Goal: Task Accomplishment & Management: Use online tool/utility

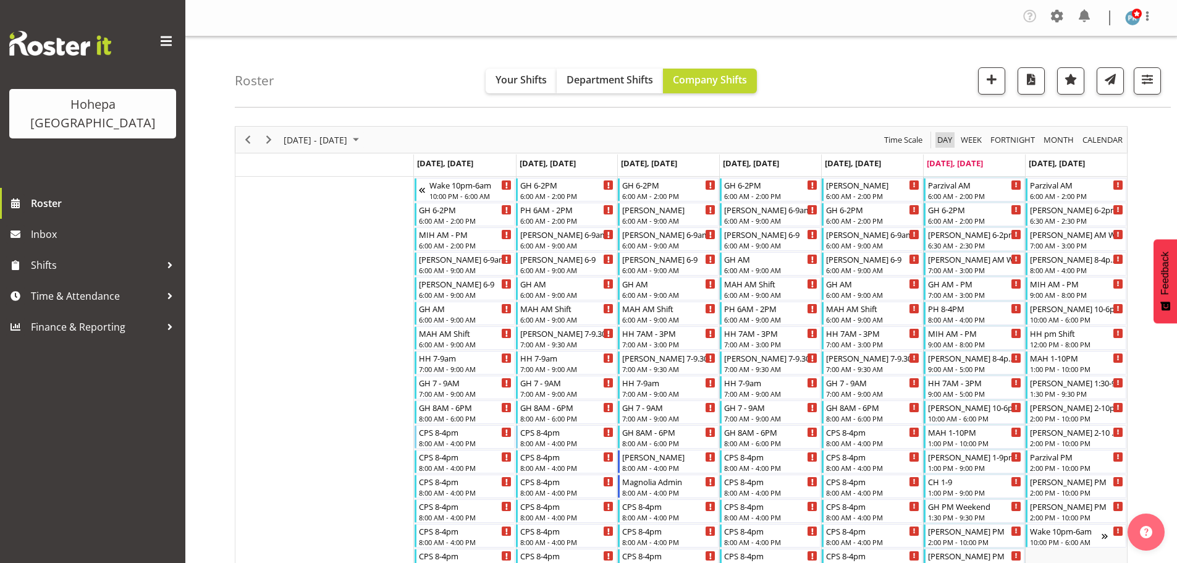
click at [944, 140] on span "Day" at bounding box center [944, 139] width 17 height 15
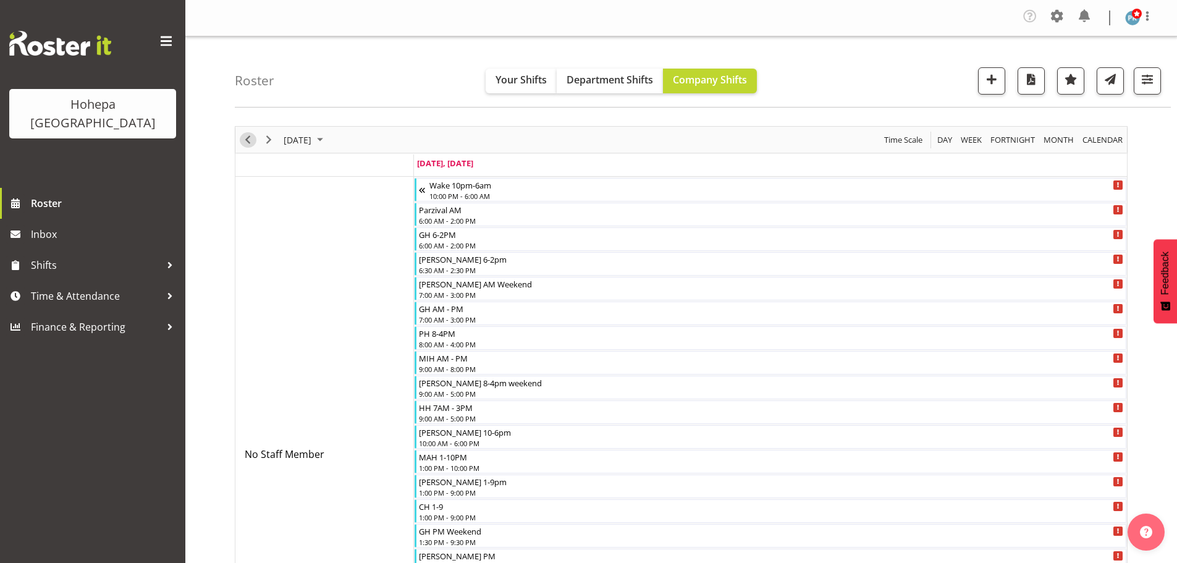
click at [249, 139] on span "Previous" at bounding box center [247, 139] width 15 height 15
click at [1145, 74] on span "button" at bounding box center [1147, 79] width 16 height 16
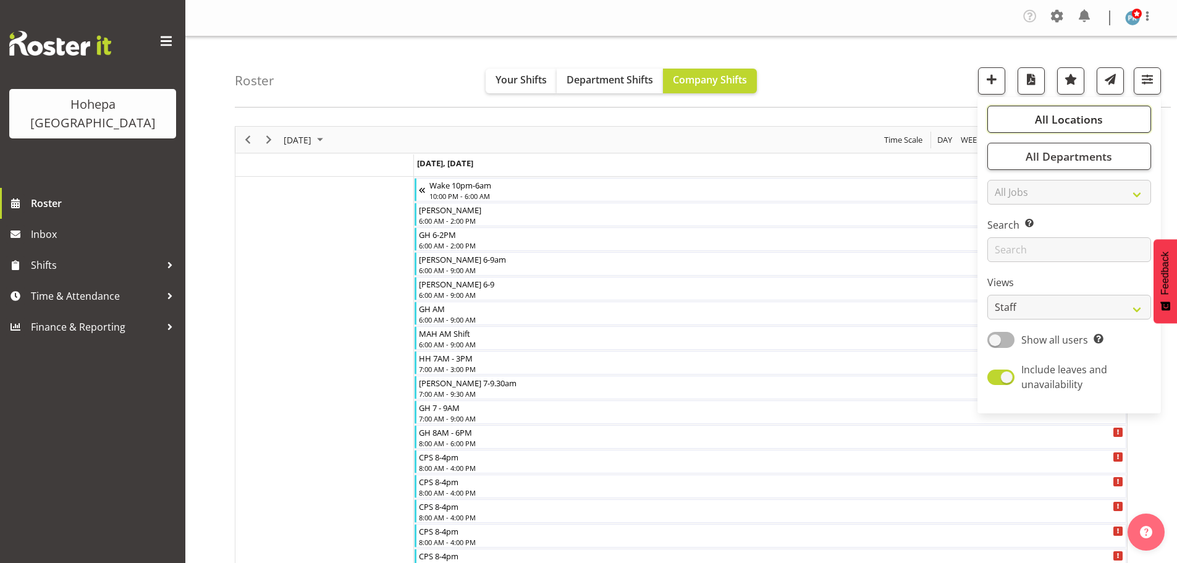
click at [1049, 117] on span "All Locations" at bounding box center [1069, 119] width 68 height 15
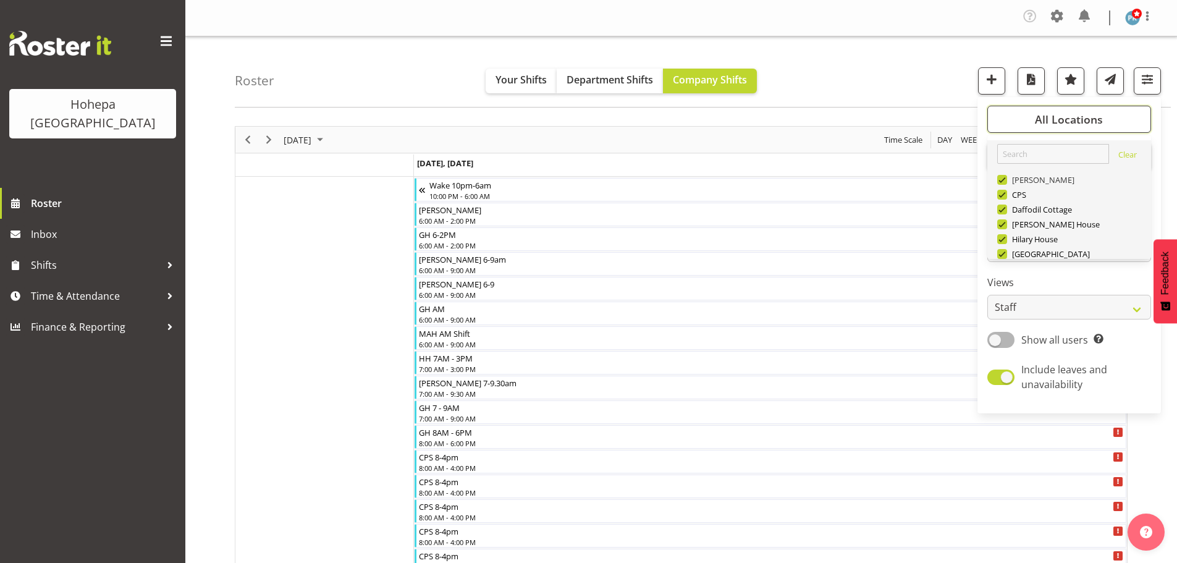
scroll to position [119, 0]
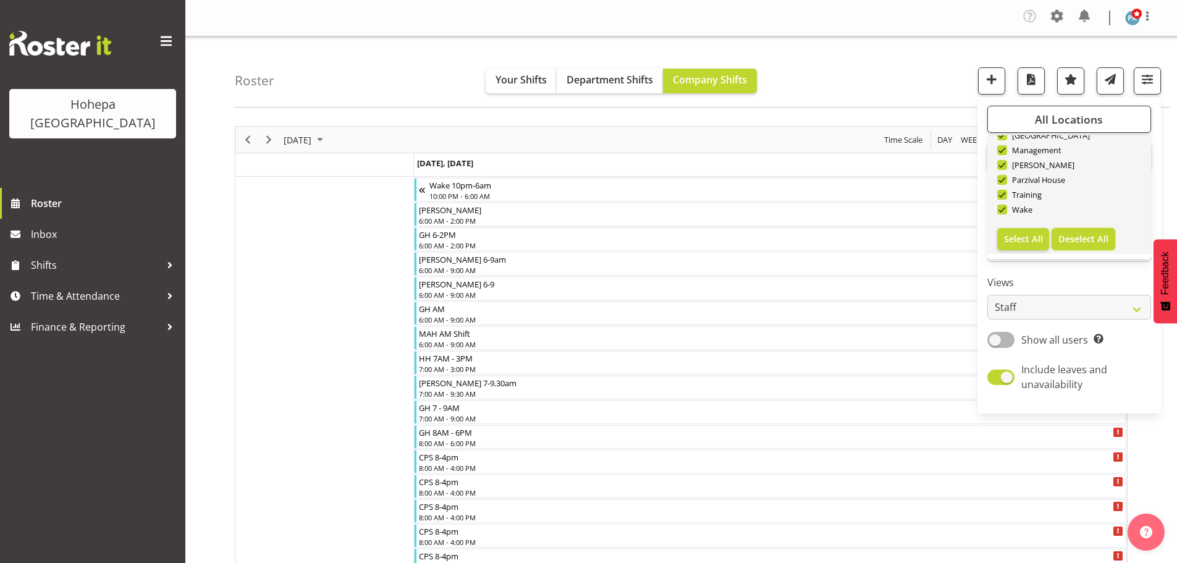
click at [1065, 237] on span "Deselect All" at bounding box center [1084, 239] width 50 height 12
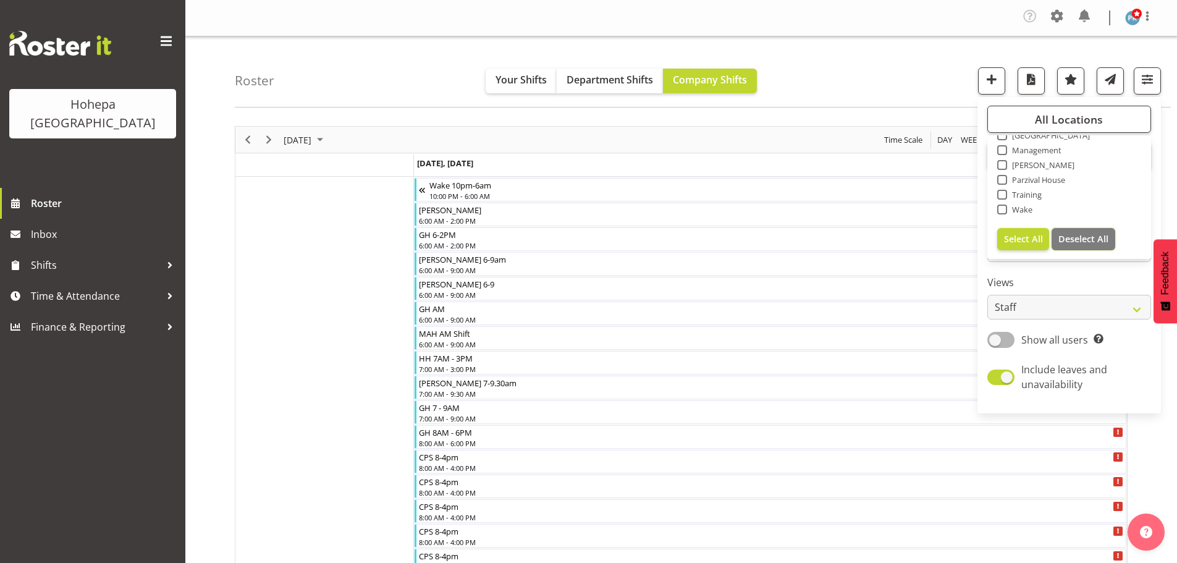
checkbox input "false"
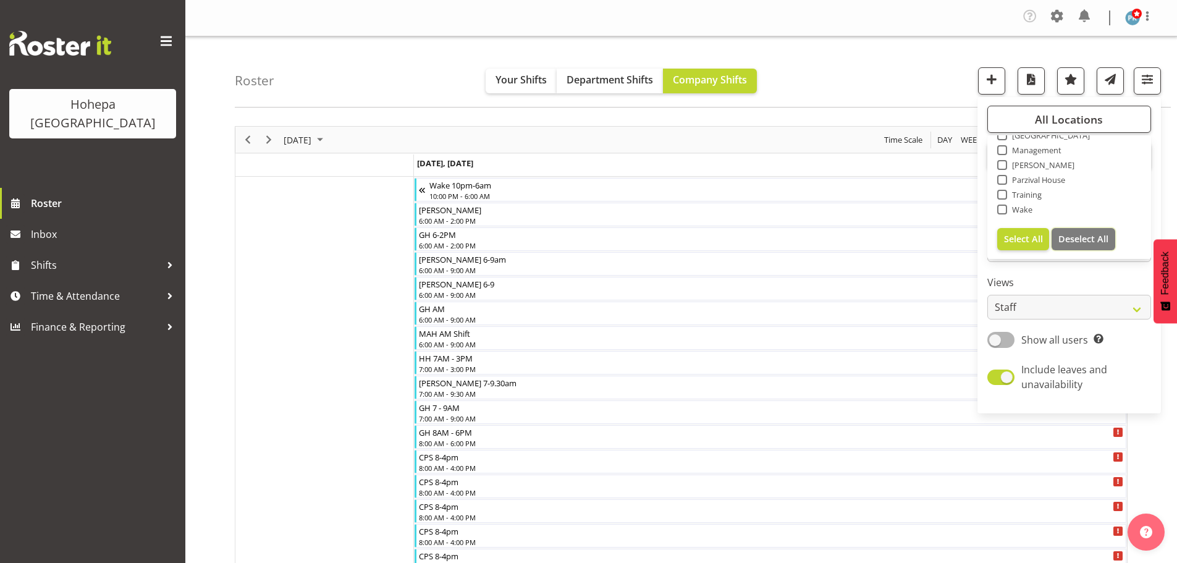
checkbox input "false"
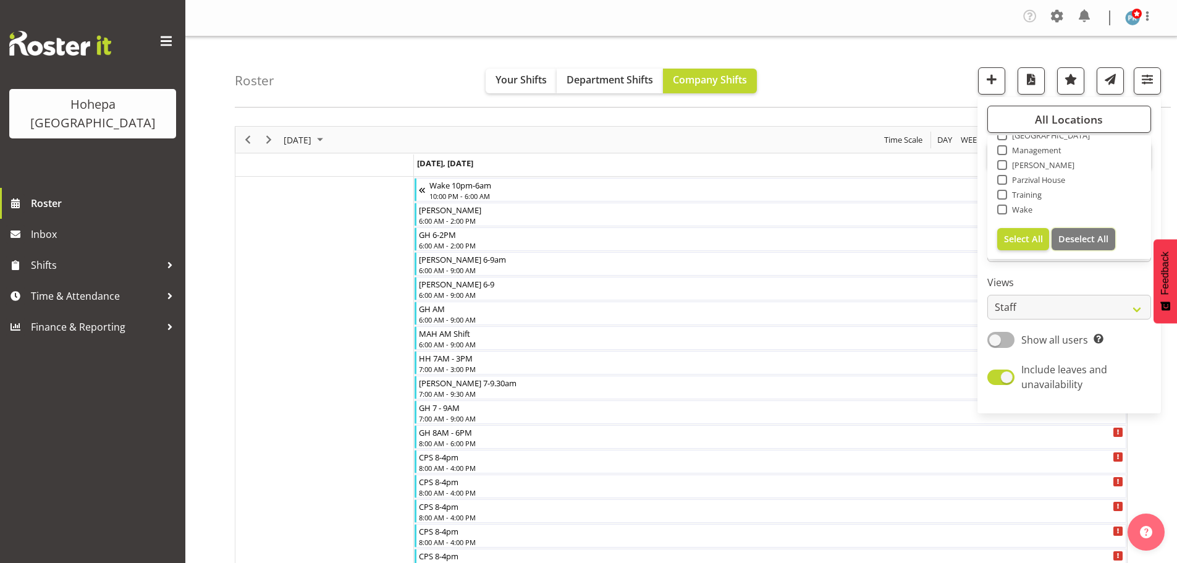
checkbox input "false"
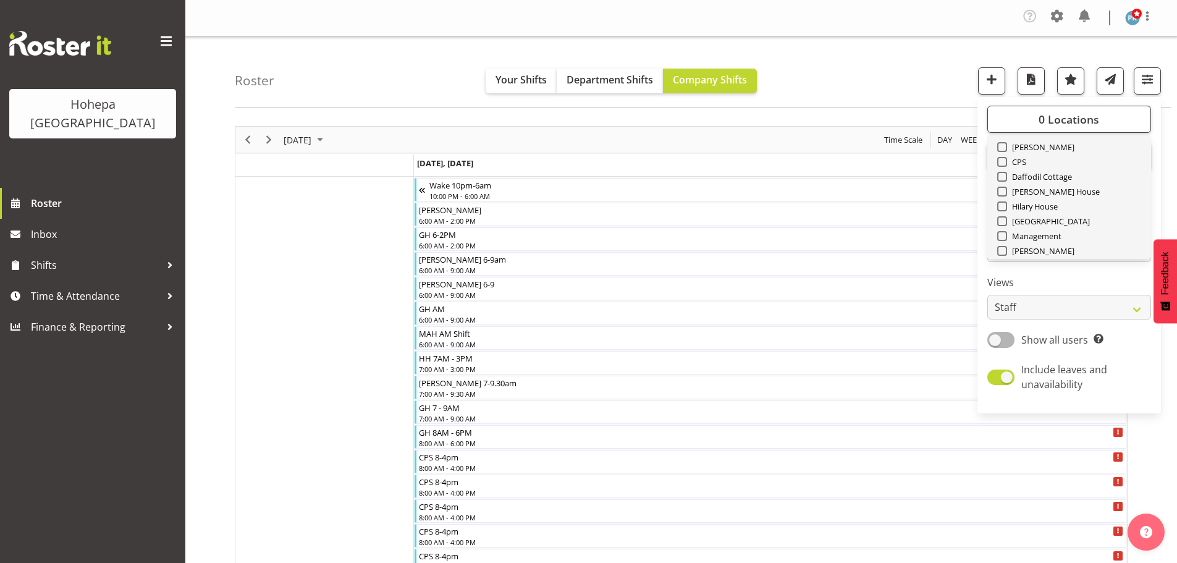
scroll to position [0, 0]
click at [999, 198] on link "Clear Christopher House CPS Daffodil Cottage Gabriel House Hilary House Magnoli…" at bounding box center [1069, 256] width 164 height 232
click at [1000, 197] on span at bounding box center [1002, 195] width 10 height 10
click at [1000, 197] on input "CPS" at bounding box center [1001, 195] width 8 height 8
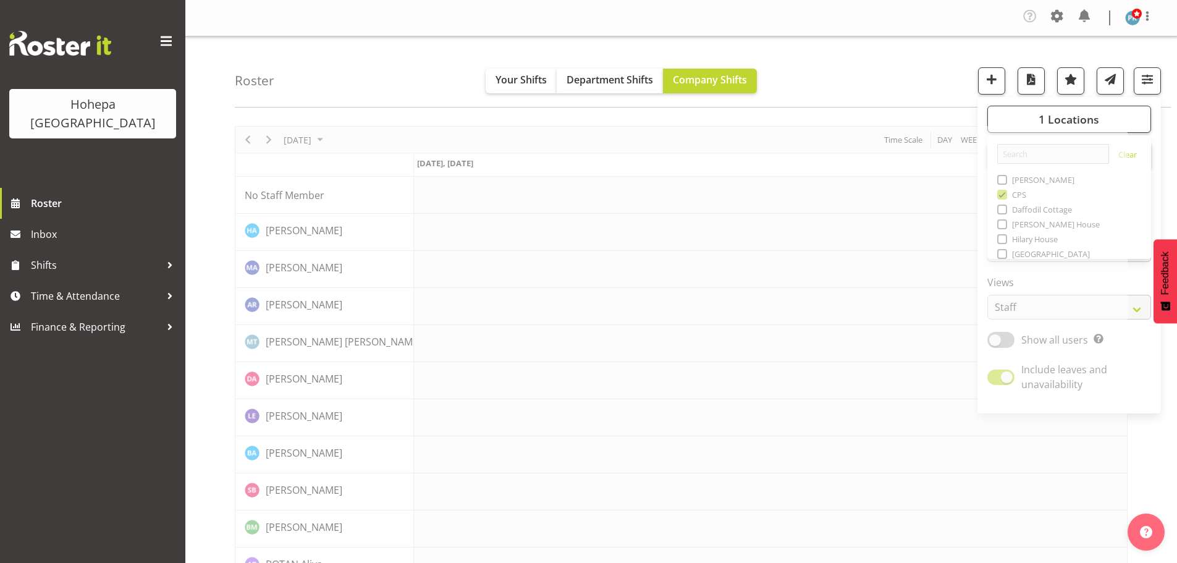
click at [918, 88] on div "Roster Your Shifts Department Shifts Company Shifts 1 Locations Clear Christoph…" at bounding box center [703, 71] width 936 height 71
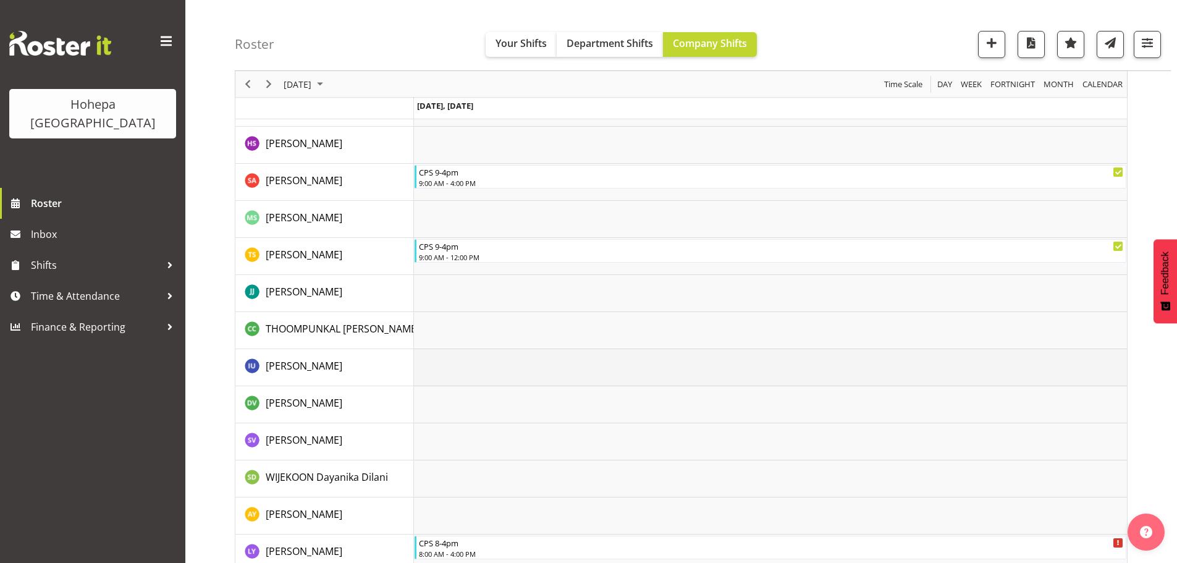
scroll to position [2095, 0]
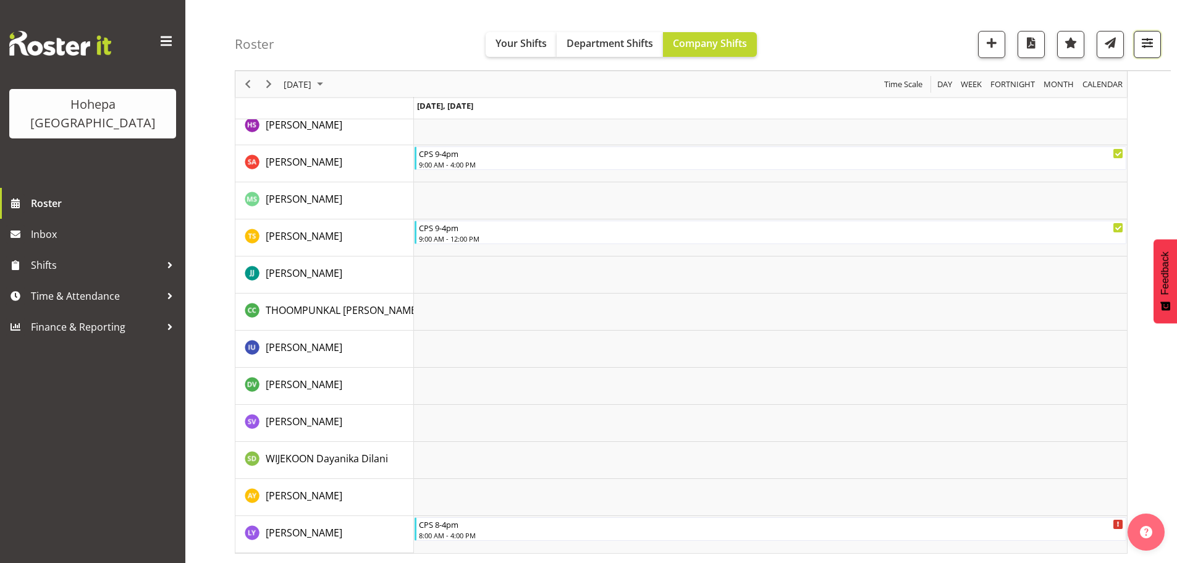
click at [1146, 44] on span "button" at bounding box center [1147, 43] width 16 height 16
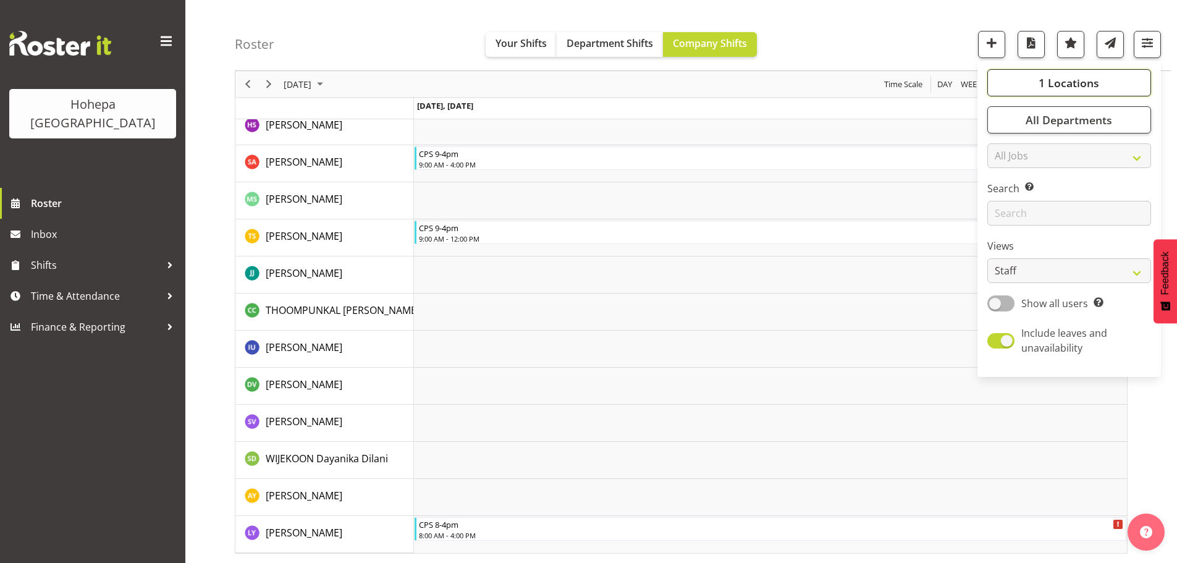
click at [1058, 81] on span "1 Locations" at bounding box center [1069, 82] width 61 height 15
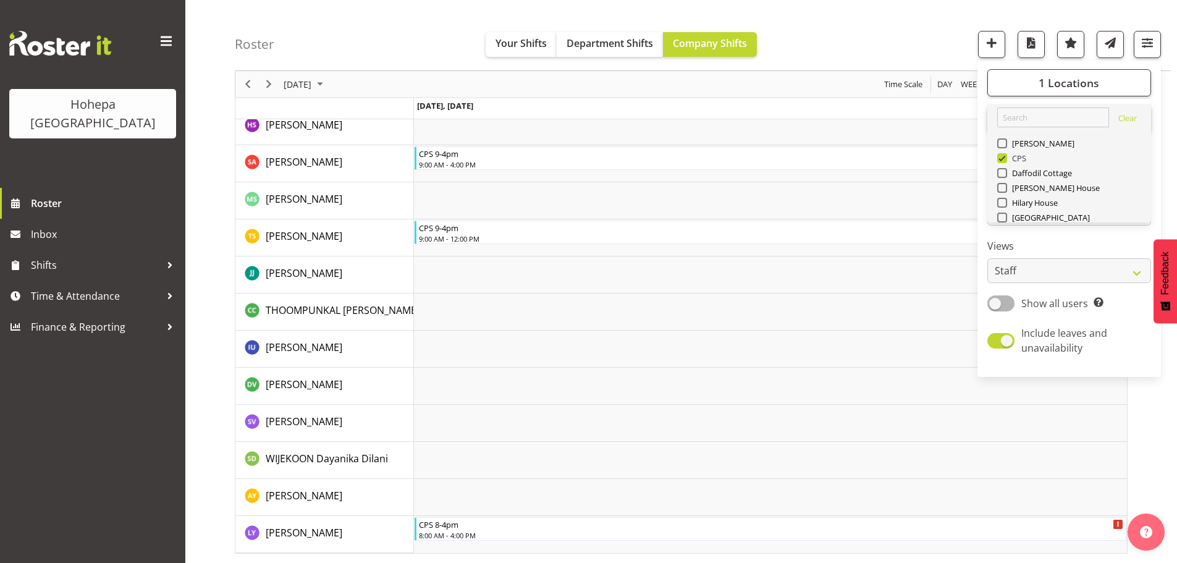
click at [1004, 158] on span at bounding box center [1002, 158] width 10 height 10
click at [1004, 158] on input "CPS" at bounding box center [1001, 158] width 8 height 8
checkbox input "false"
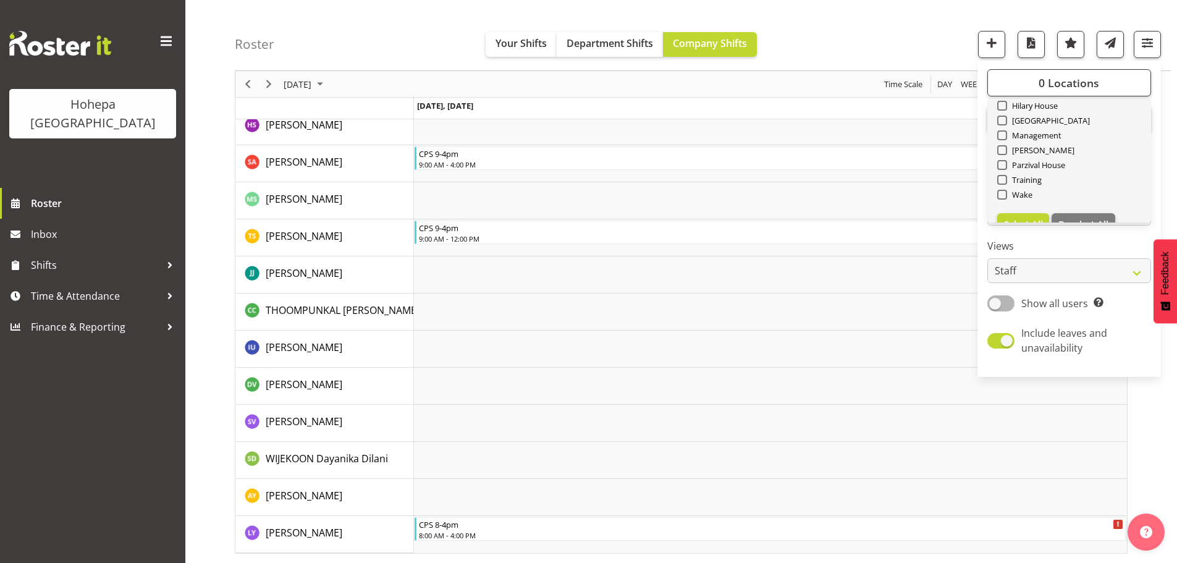
scroll to position [119, 0]
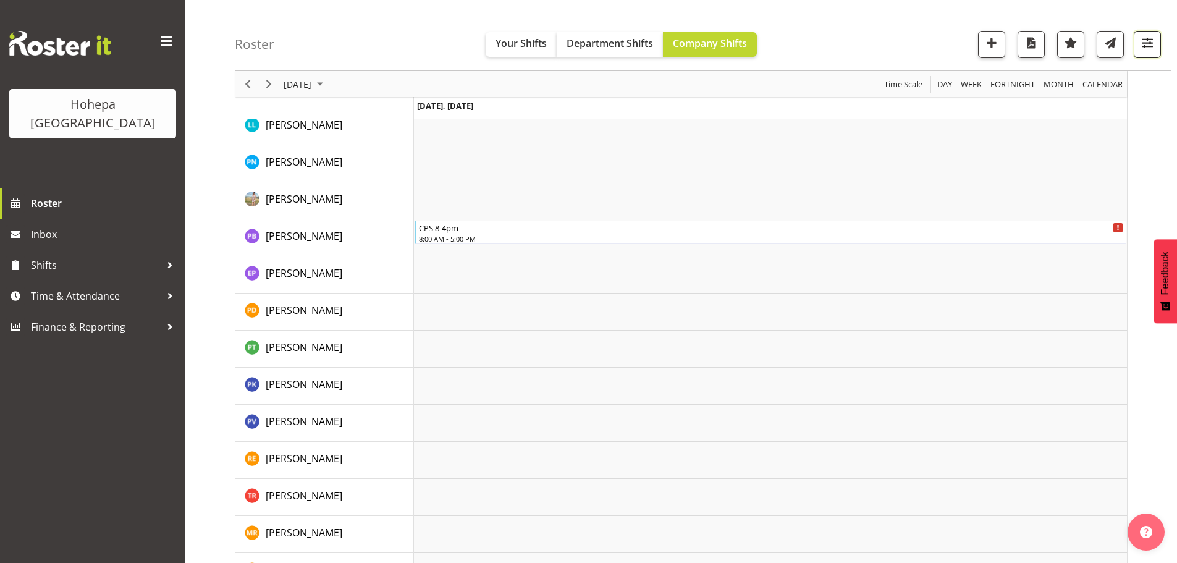
click at [1150, 41] on span "button" at bounding box center [1147, 43] width 16 height 16
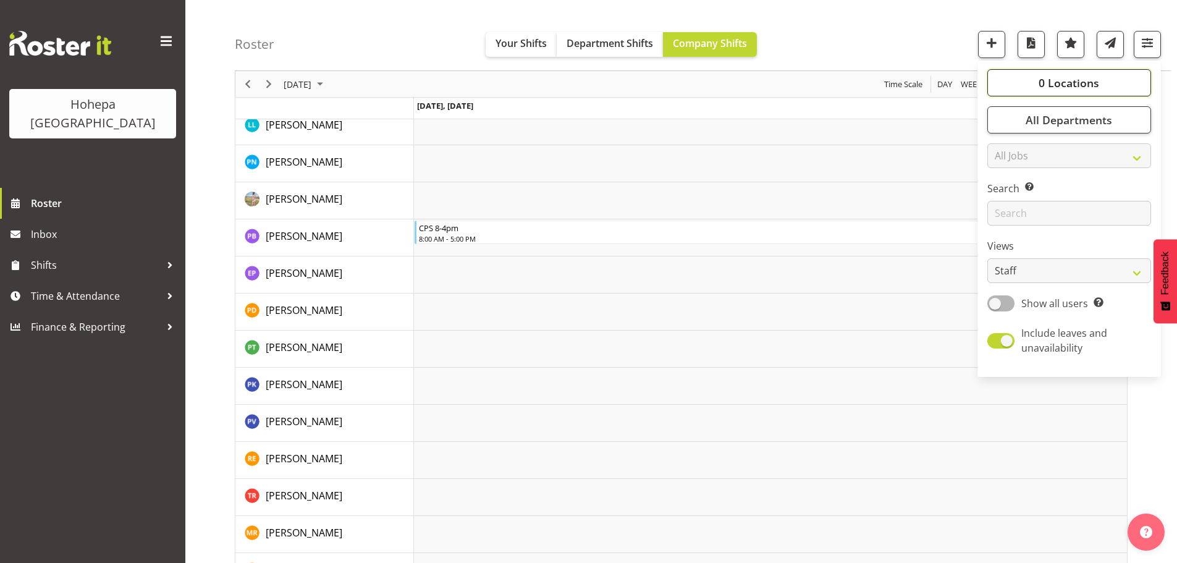
click at [1052, 88] on span "0 Locations" at bounding box center [1069, 82] width 61 height 15
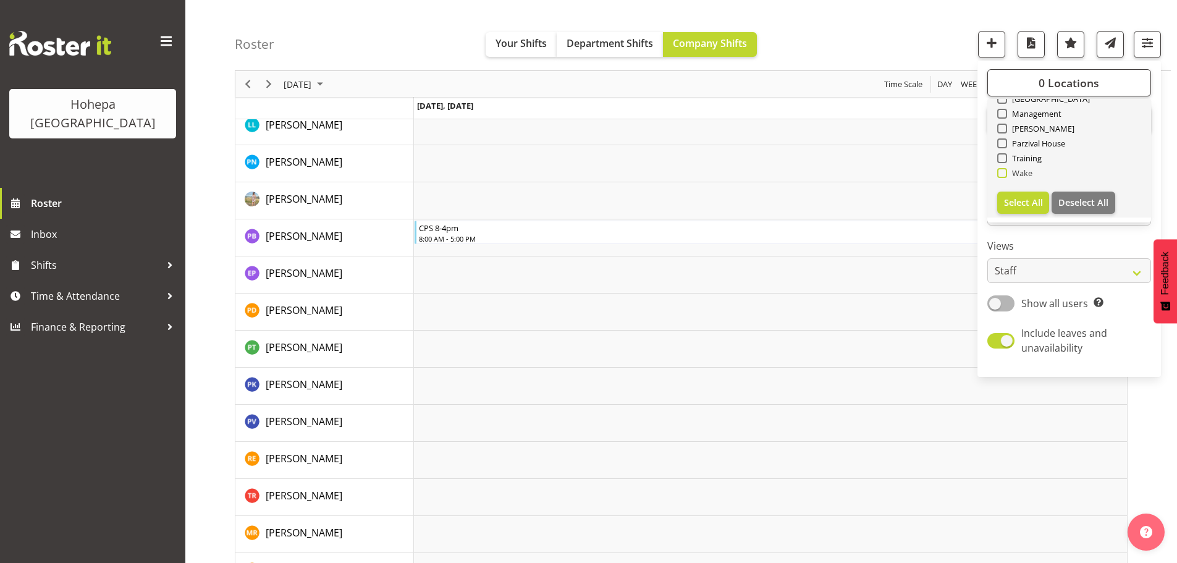
click at [999, 173] on span at bounding box center [1002, 173] width 10 height 10
click at [999, 173] on input "Wake" at bounding box center [1001, 173] width 8 height 8
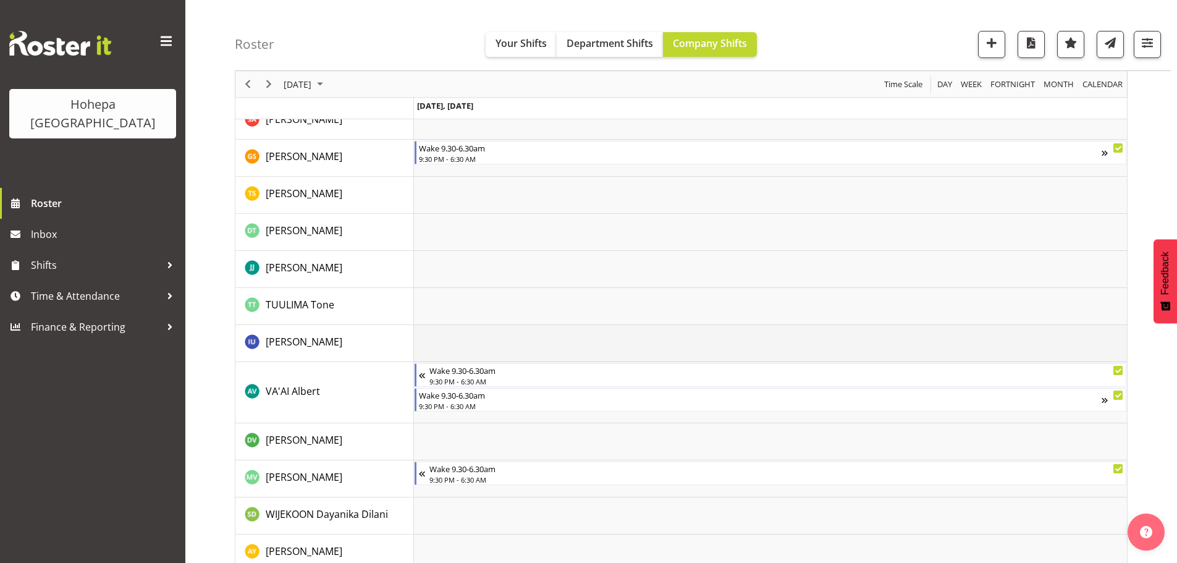
scroll to position [1809, 0]
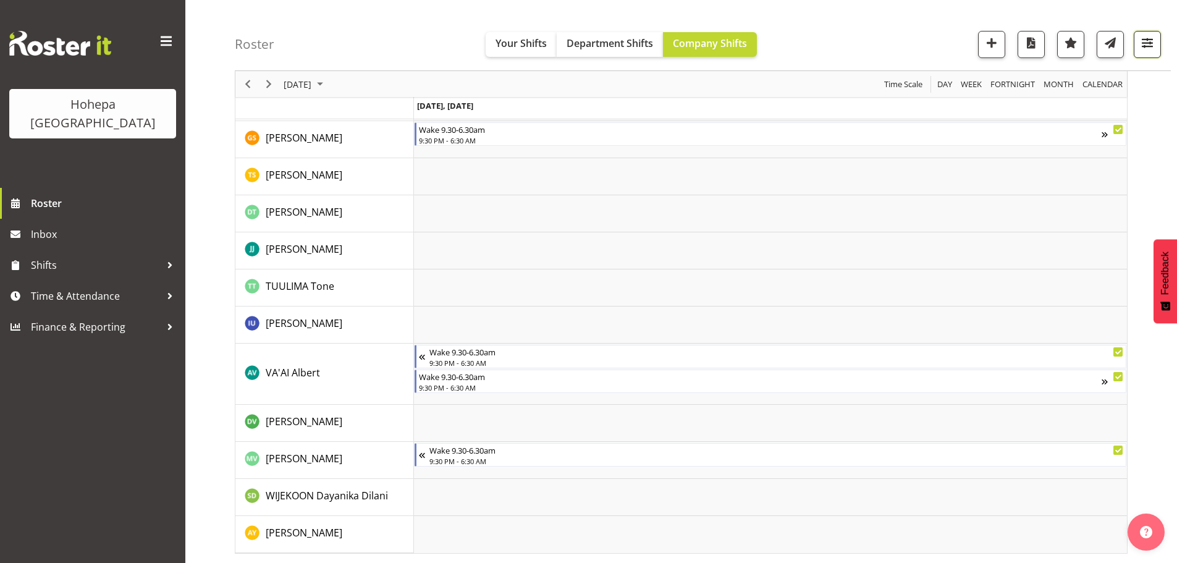
click at [1149, 43] on span "button" at bounding box center [1147, 43] width 16 height 16
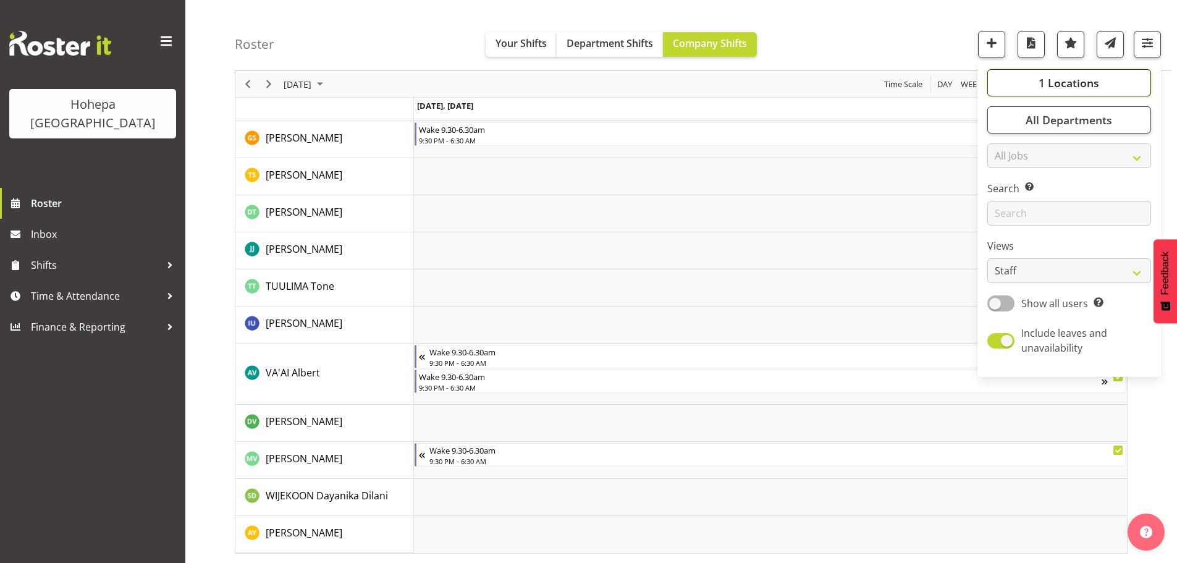
click at [1069, 76] on span "1 Locations" at bounding box center [1069, 82] width 61 height 15
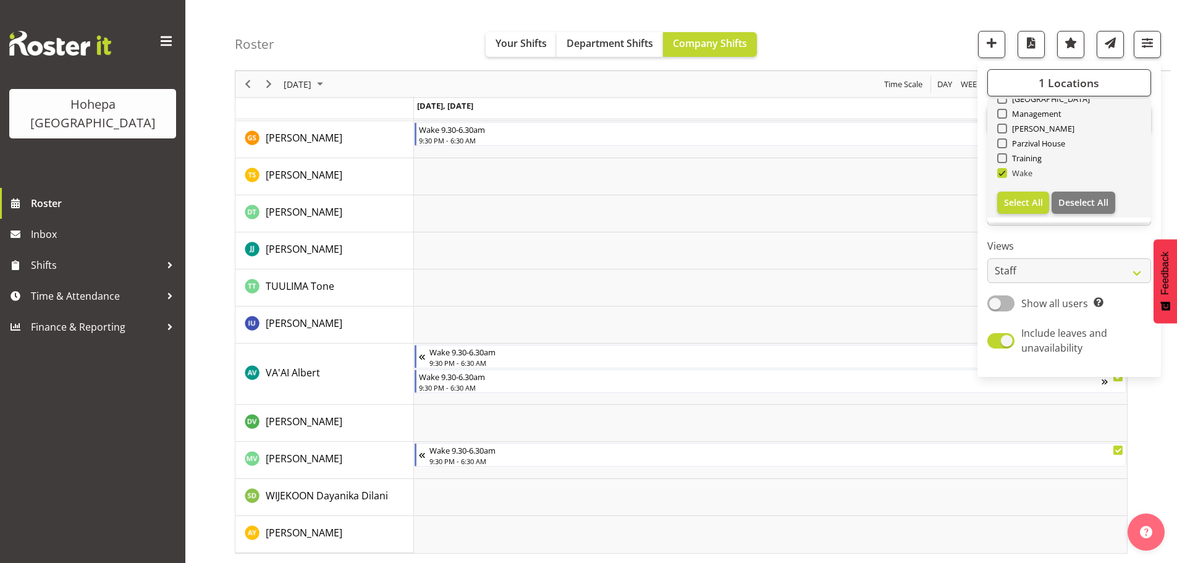
click at [1002, 174] on span at bounding box center [1002, 173] width 10 height 10
click at [1002, 174] on input "Wake" at bounding box center [1001, 173] width 8 height 8
checkbox input "false"
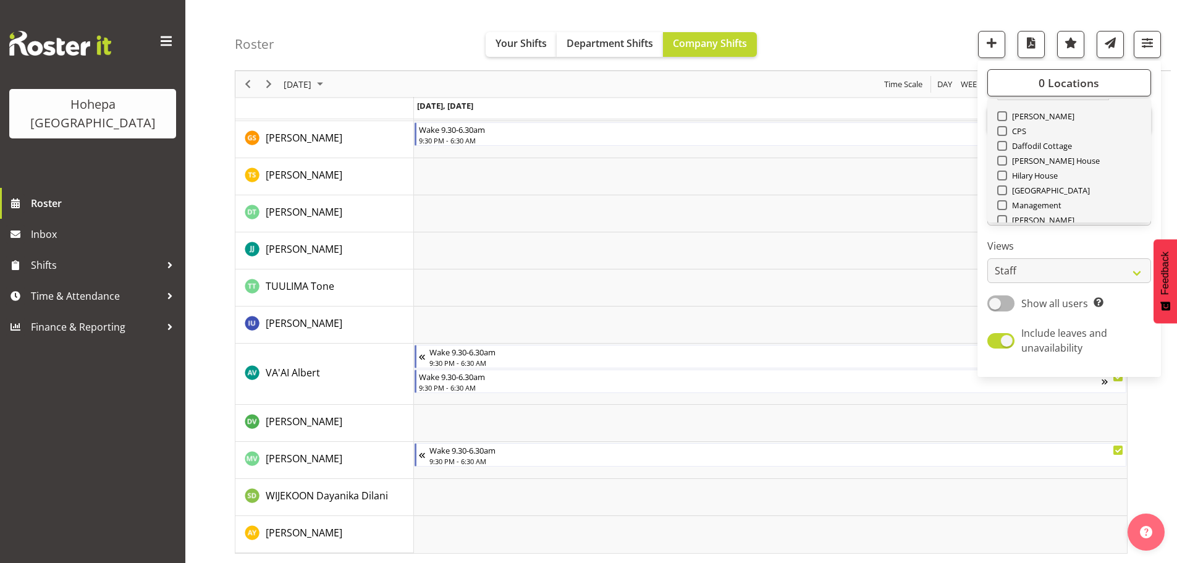
scroll to position [0, 0]
click at [1007, 147] on span at bounding box center [1002, 143] width 10 height 10
click at [1005, 147] on input "[PERSON_NAME]" at bounding box center [1001, 144] width 8 height 8
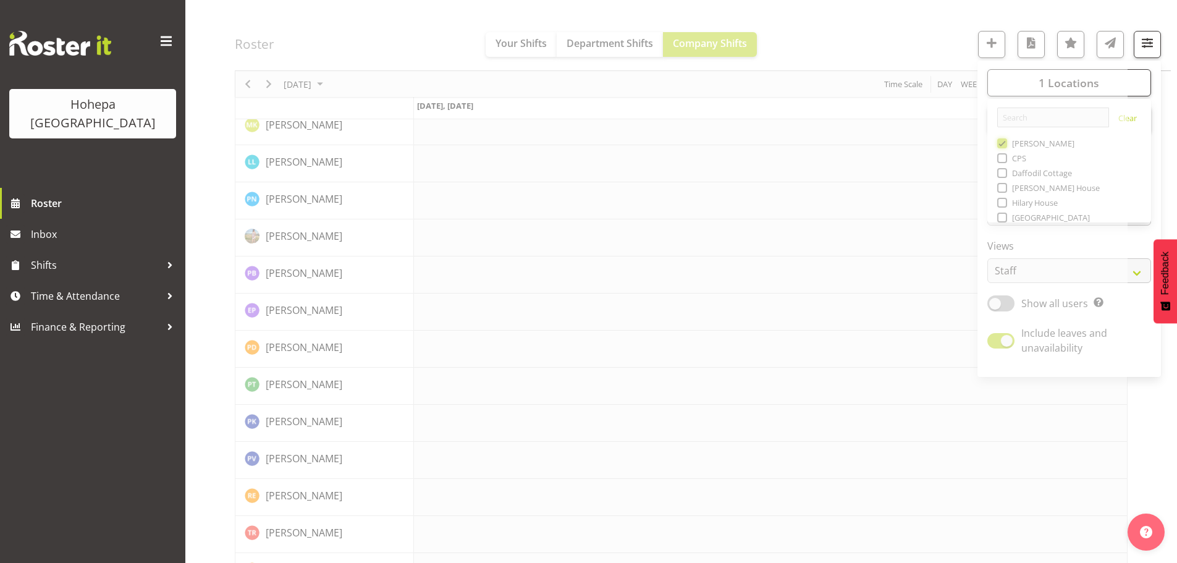
scroll to position [1809, 0]
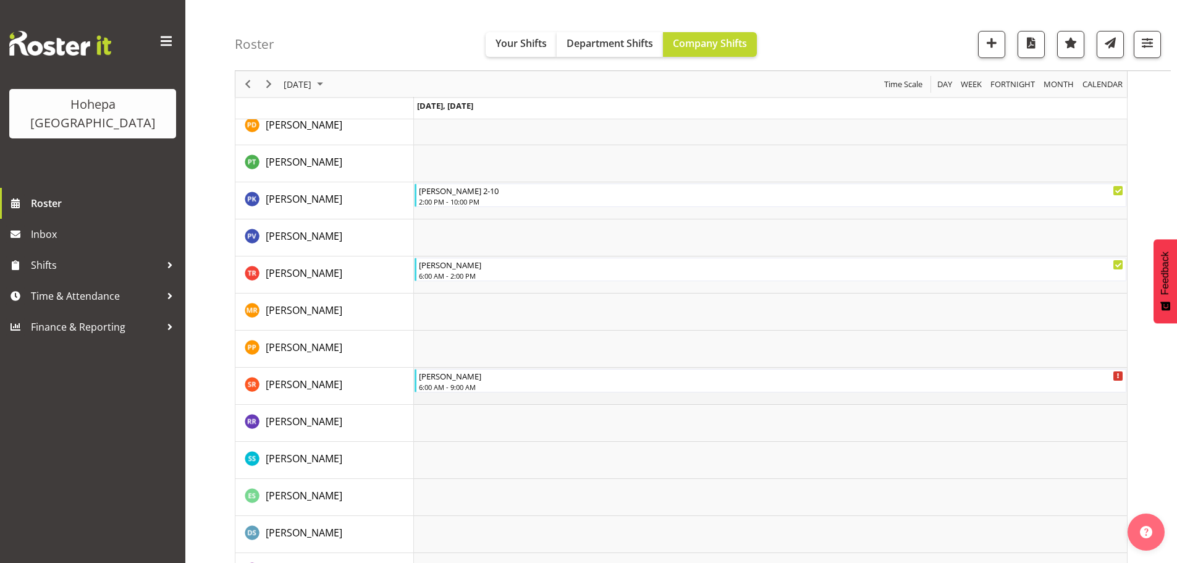
scroll to position [1588, 0]
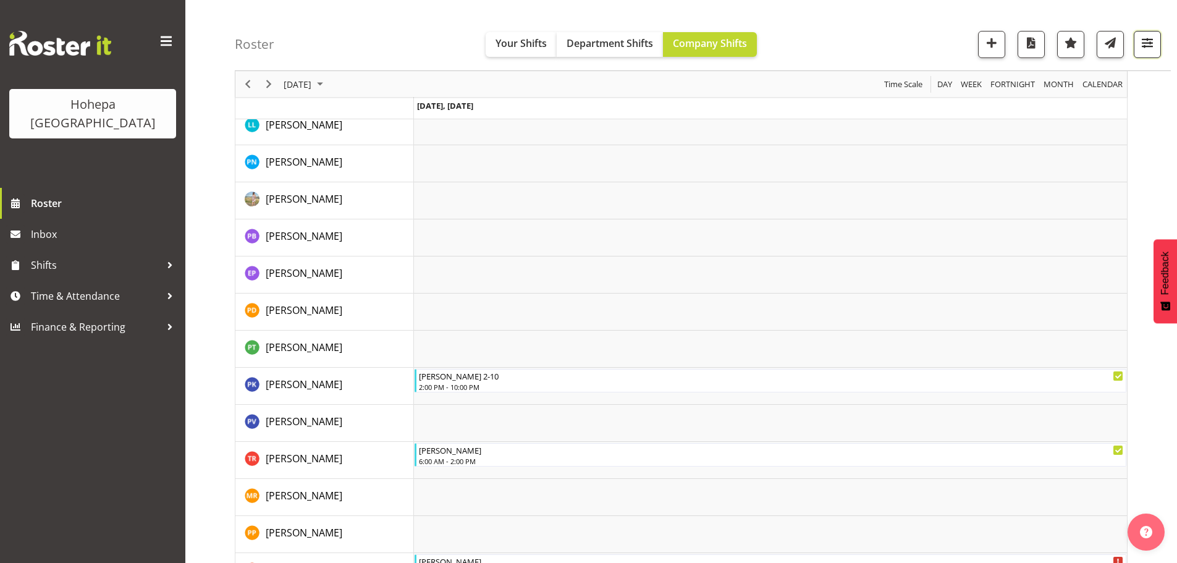
click at [1145, 40] on span "button" at bounding box center [1147, 43] width 16 height 16
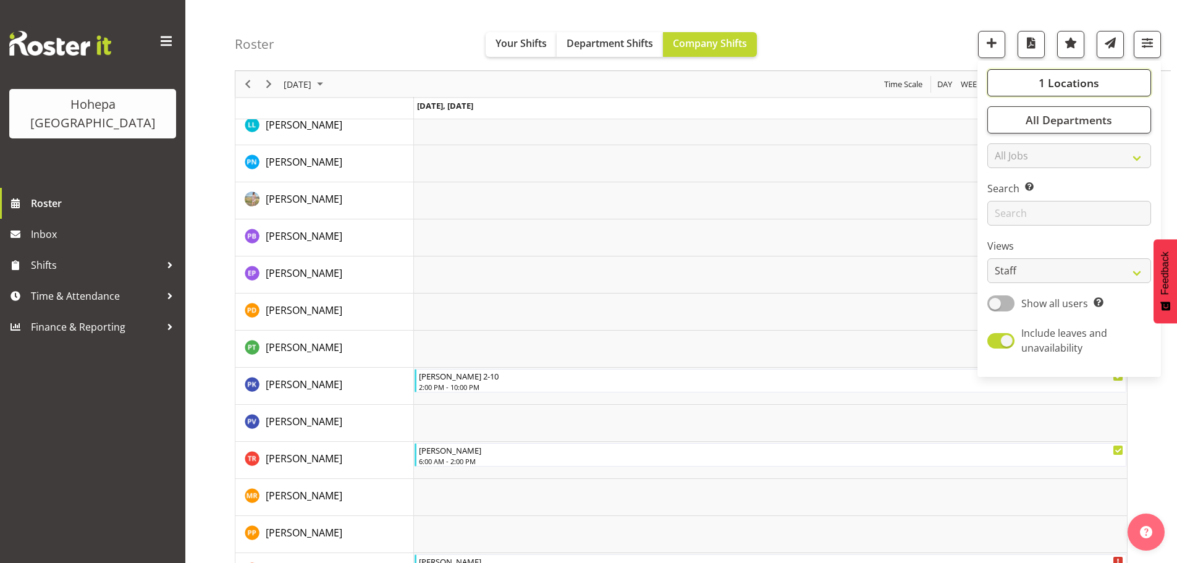
click at [1062, 83] on span "1 Locations" at bounding box center [1069, 82] width 61 height 15
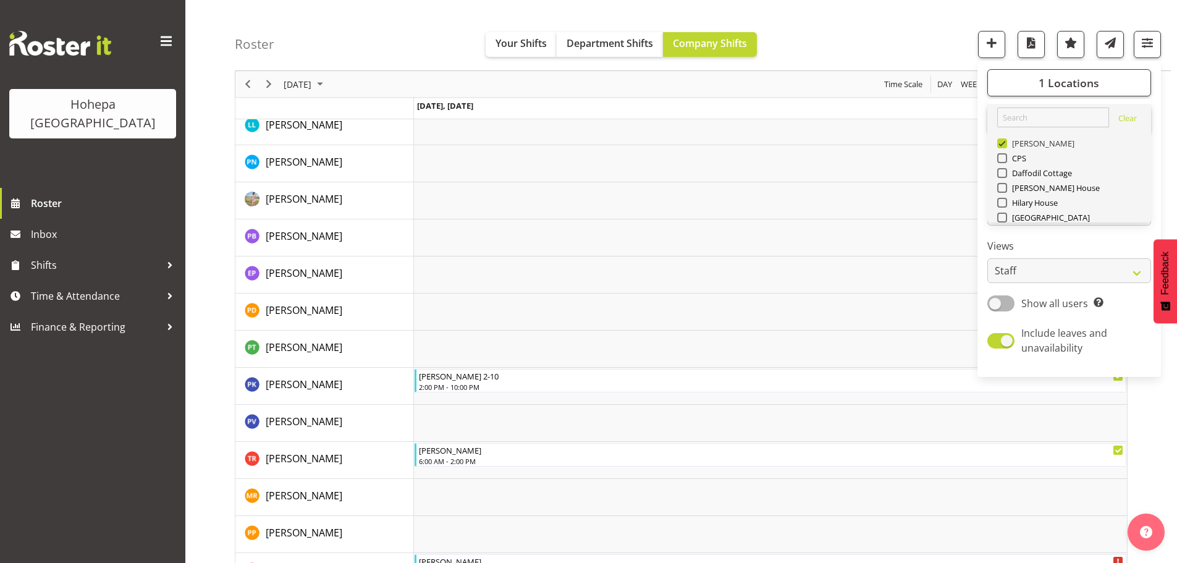
click at [1006, 142] on span at bounding box center [1002, 143] width 10 height 10
click at [1005, 142] on input "[PERSON_NAME]" at bounding box center [1001, 144] width 8 height 8
checkbox input "false"
click at [1002, 216] on span at bounding box center [1002, 218] width 10 height 10
click at [1002, 216] on input "[GEOGRAPHIC_DATA]" at bounding box center [1001, 218] width 8 height 8
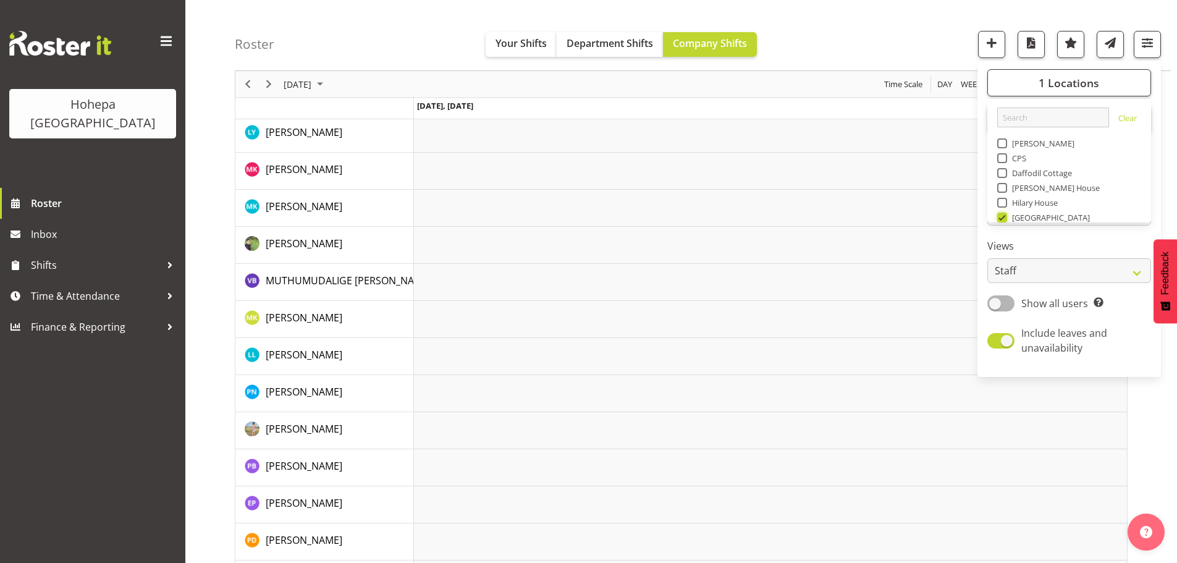
scroll to position [1298, 0]
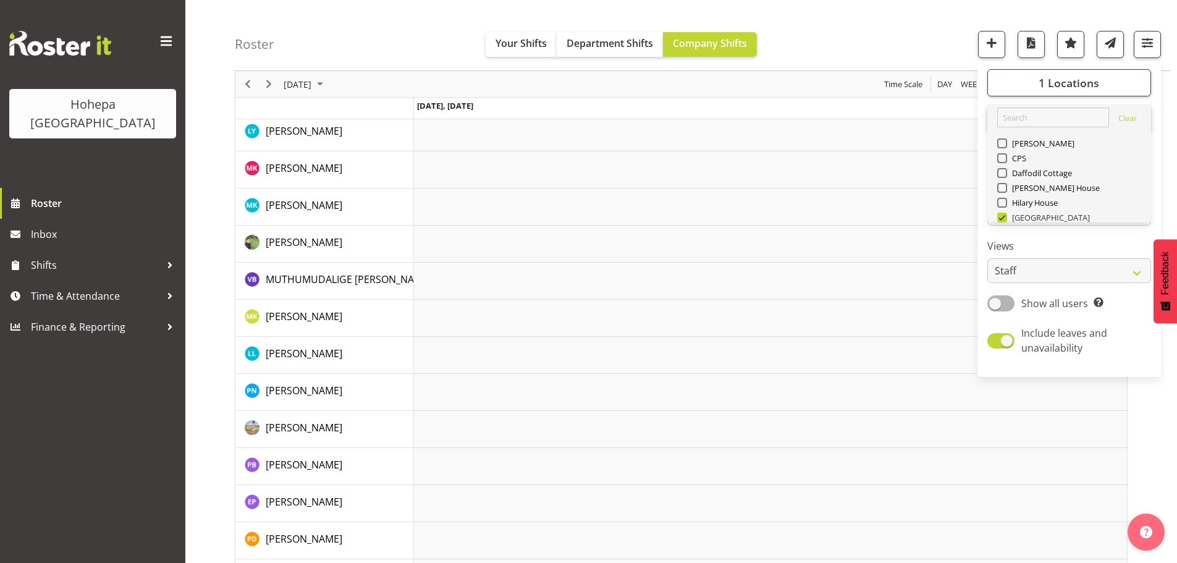
click at [1001, 218] on span at bounding box center [1002, 218] width 10 height 10
click at [1001, 218] on input "[GEOGRAPHIC_DATA]" at bounding box center [1001, 218] width 8 height 8
checkbox input "false"
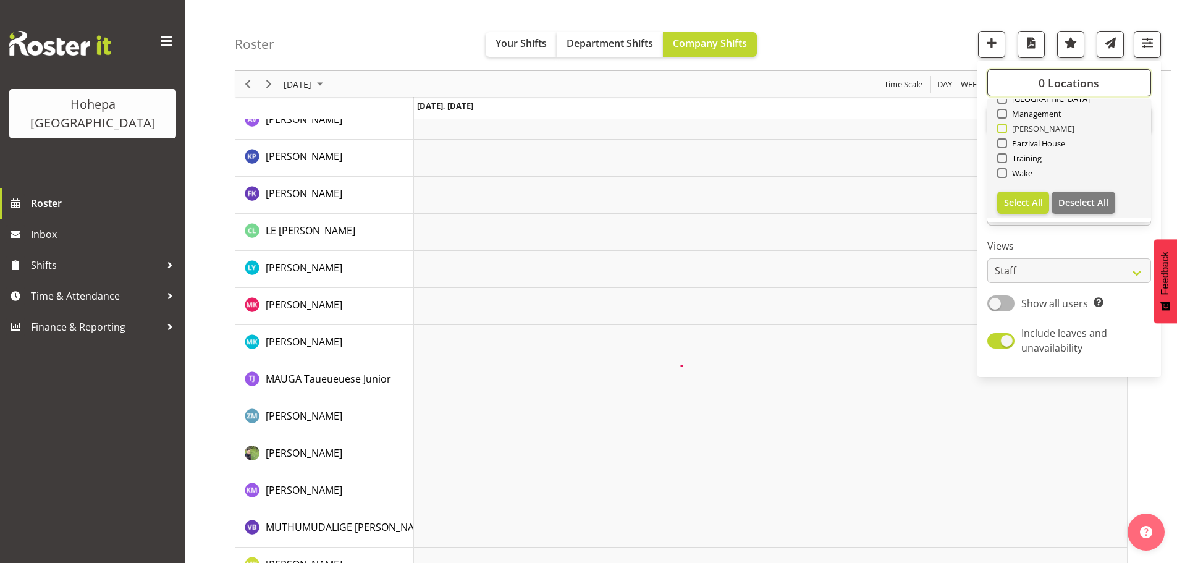
scroll to position [0, 0]
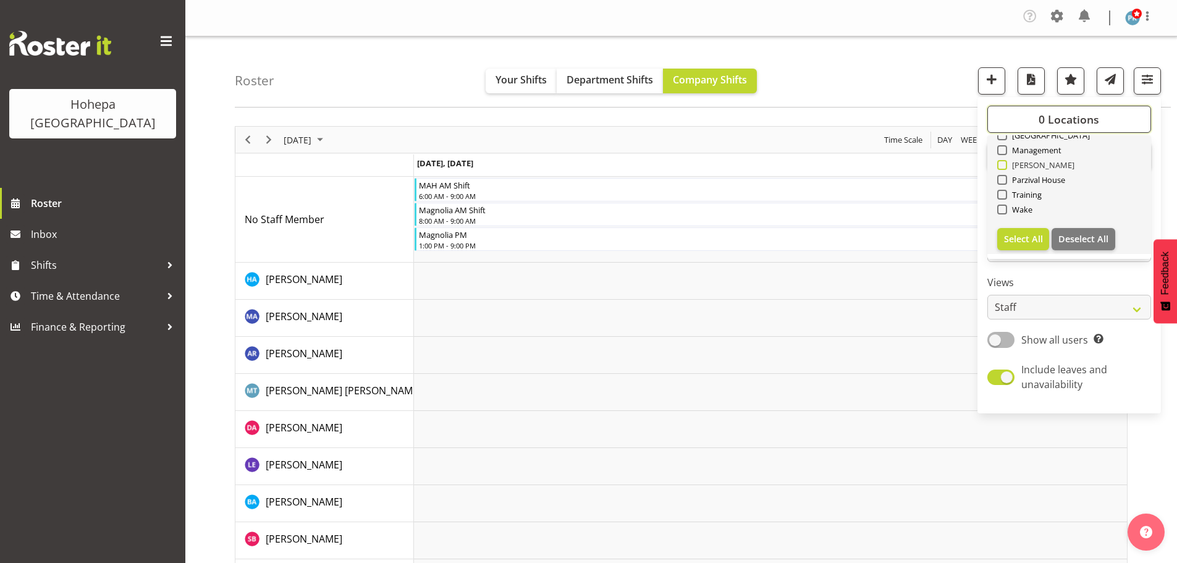
click at [1007, 130] on button "0 Locations" at bounding box center [1069, 119] width 164 height 27
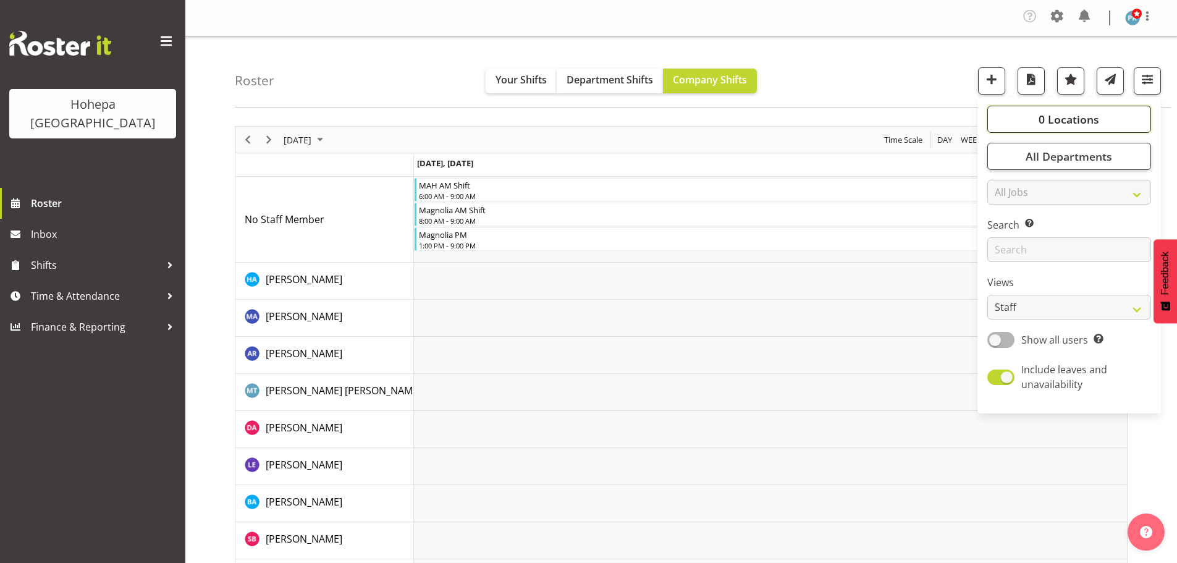
click at [1029, 122] on button "0 Locations" at bounding box center [1069, 119] width 164 height 27
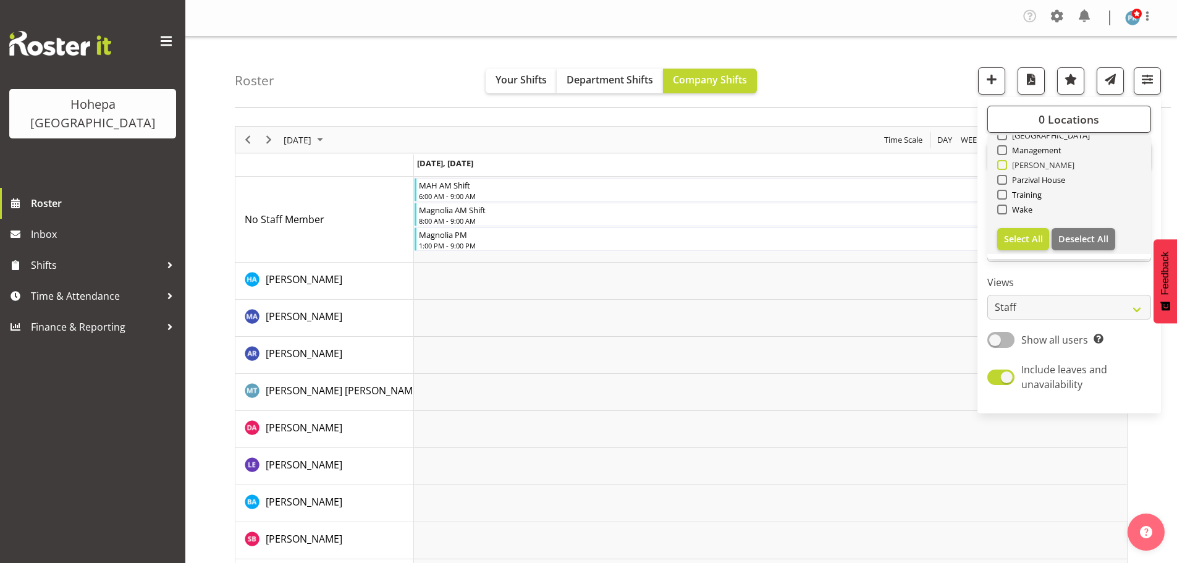
click at [1006, 165] on span at bounding box center [1002, 165] width 10 height 10
click at [1005, 165] on input "[PERSON_NAME]" at bounding box center [1001, 165] width 8 height 8
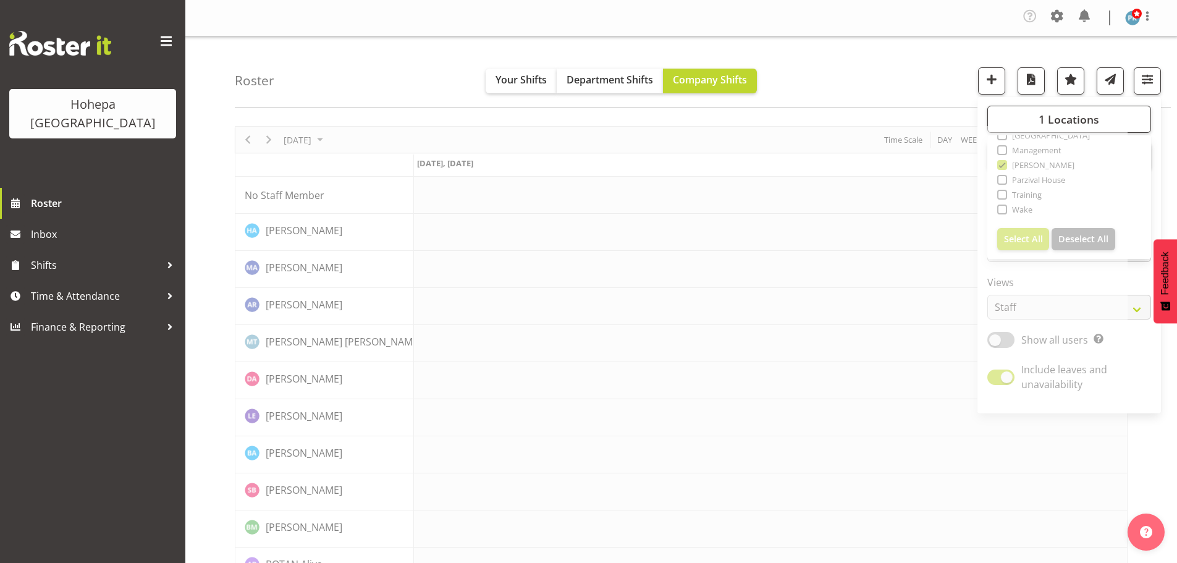
click at [894, 76] on div "Roster Your Shifts Department Shifts Company Shifts 1 Locations Clear Christoph…" at bounding box center [703, 71] width 936 height 71
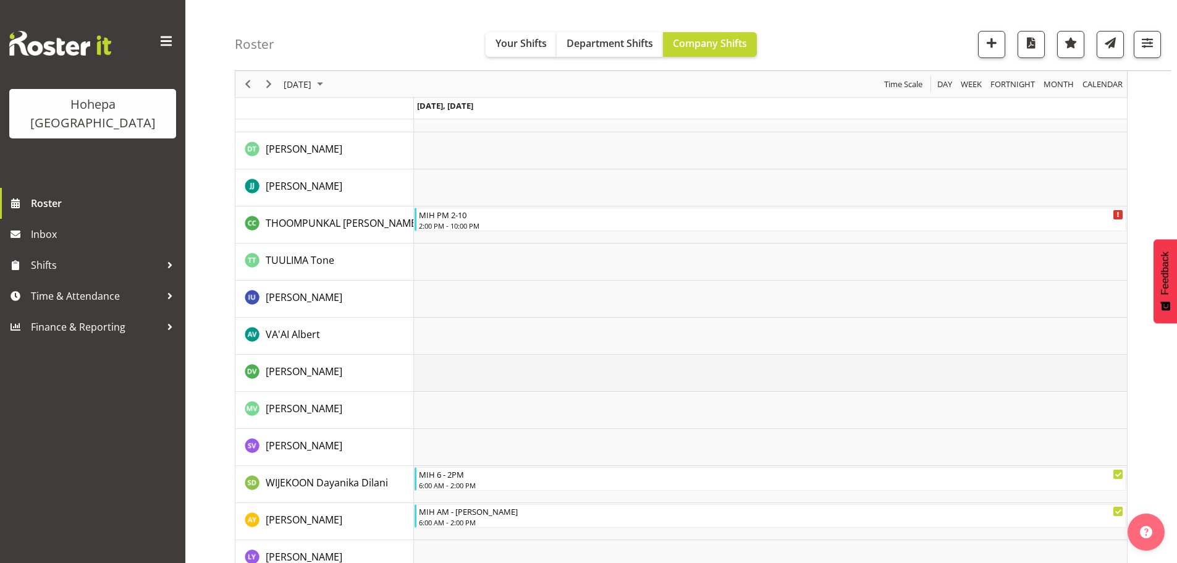
scroll to position [2540, 0]
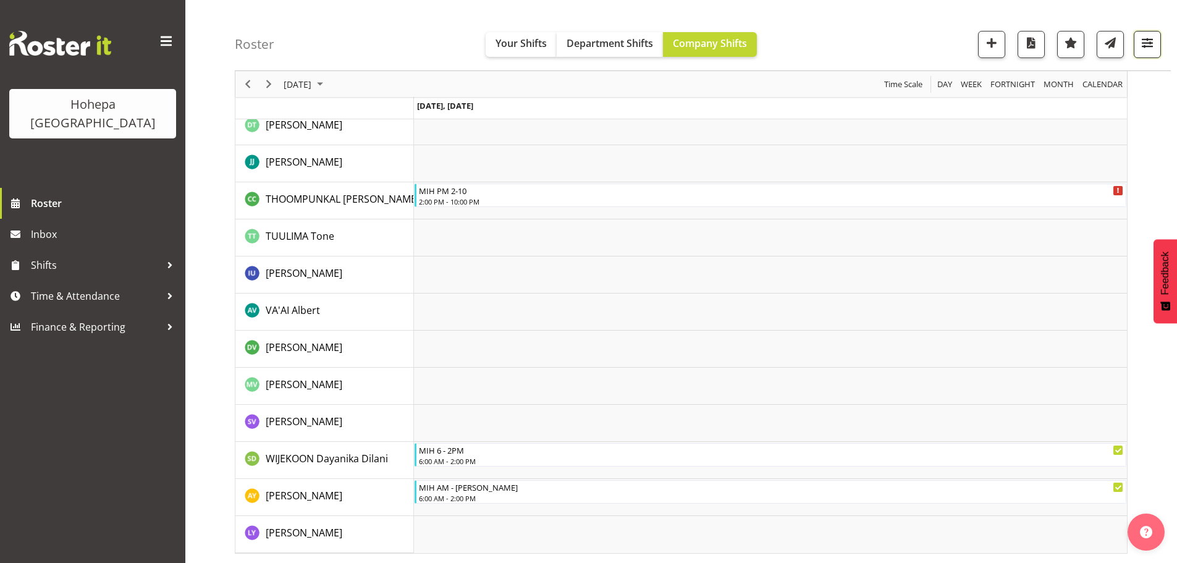
click at [1143, 46] on span "button" at bounding box center [1147, 43] width 16 height 16
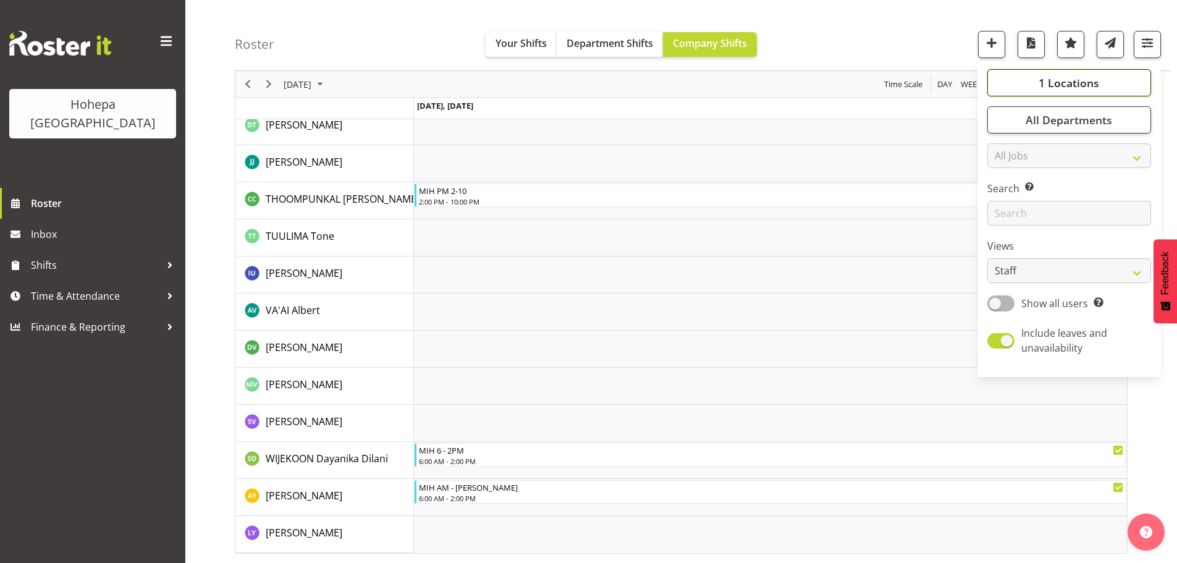
click at [1062, 84] on span "1 Locations" at bounding box center [1069, 82] width 61 height 15
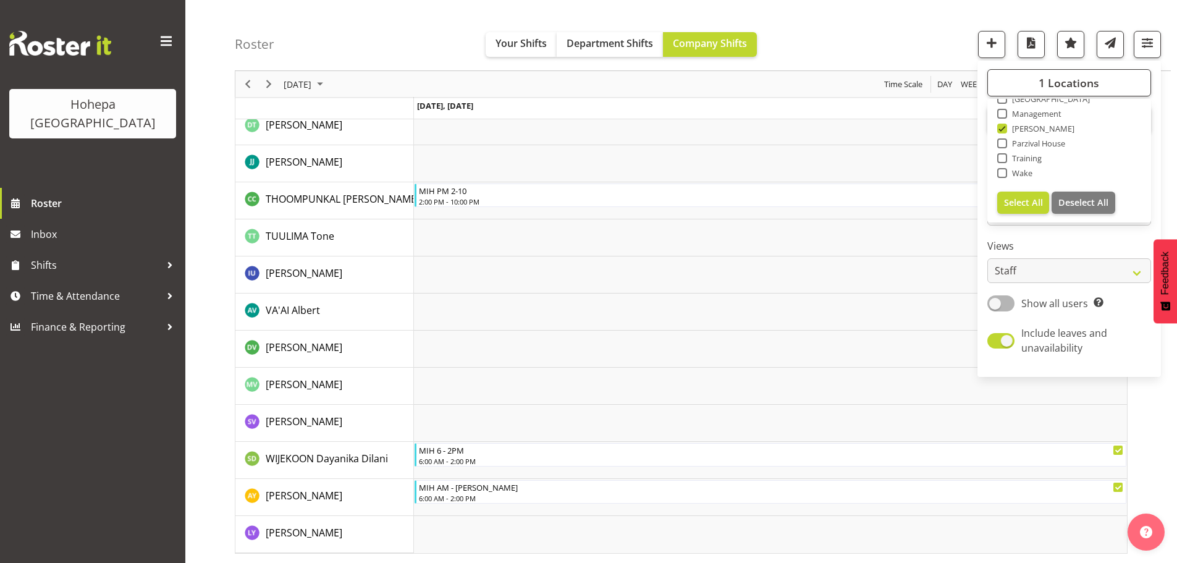
drag, startPoint x: 1004, startPoint y: 127, endPoint x: 1002, endPoint y: 135, distance: 8.8
click at [1003, 127] on span at bounding box center [1002, 129] width 10 height 10
click at [1003, 127] on input "[PERSON_NAME]" at bounding box center [1001, 129] width 8 height 8
checkbox input "false"
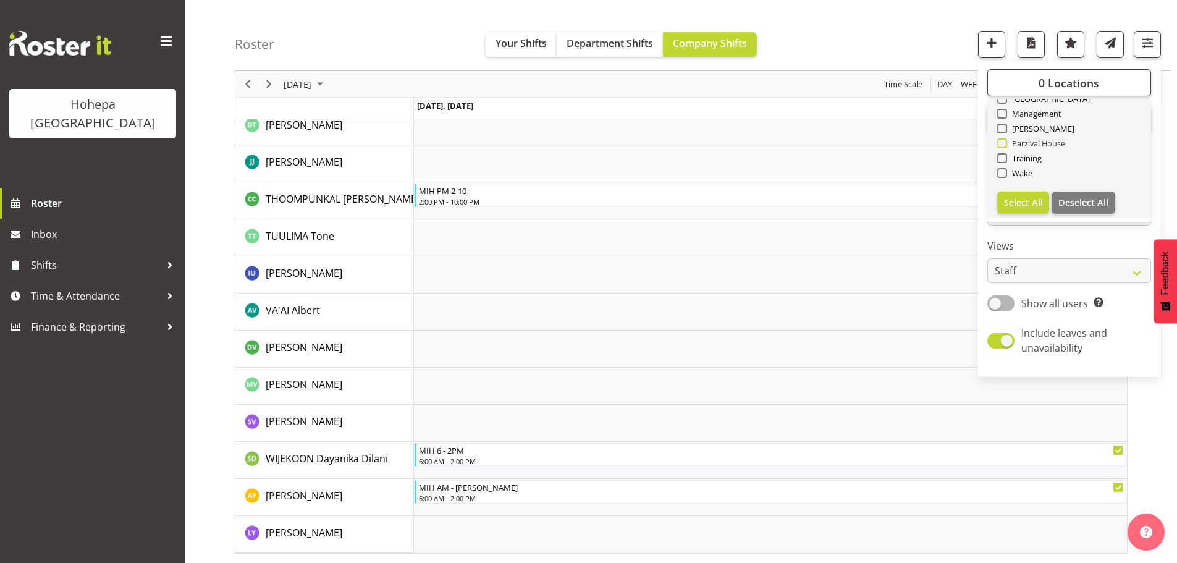
click at [1001, 146] on span at bounding box center [1002, 143] width 10 height 10
click at [1001, 146] on input "Parzival House" at bounding box center [1001, 144] width 8 height 8
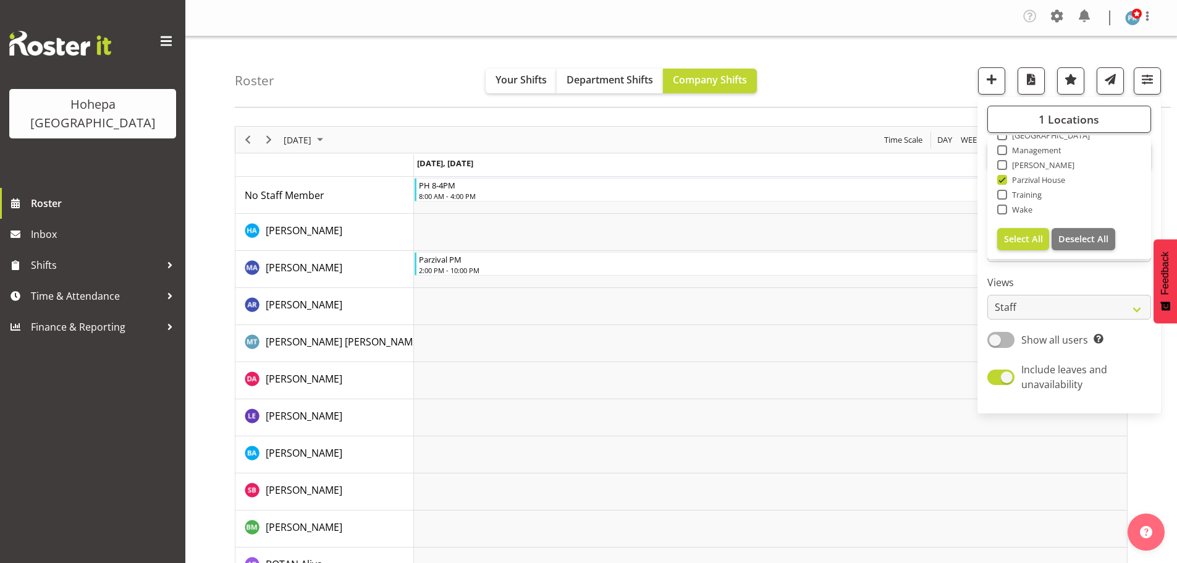
click at [864, 79] on div "Roster Your Shifts Department Shifts Company Shifts 1 Locations Clear Christoph…" at bounding box center [703, 71] width 936 height 71
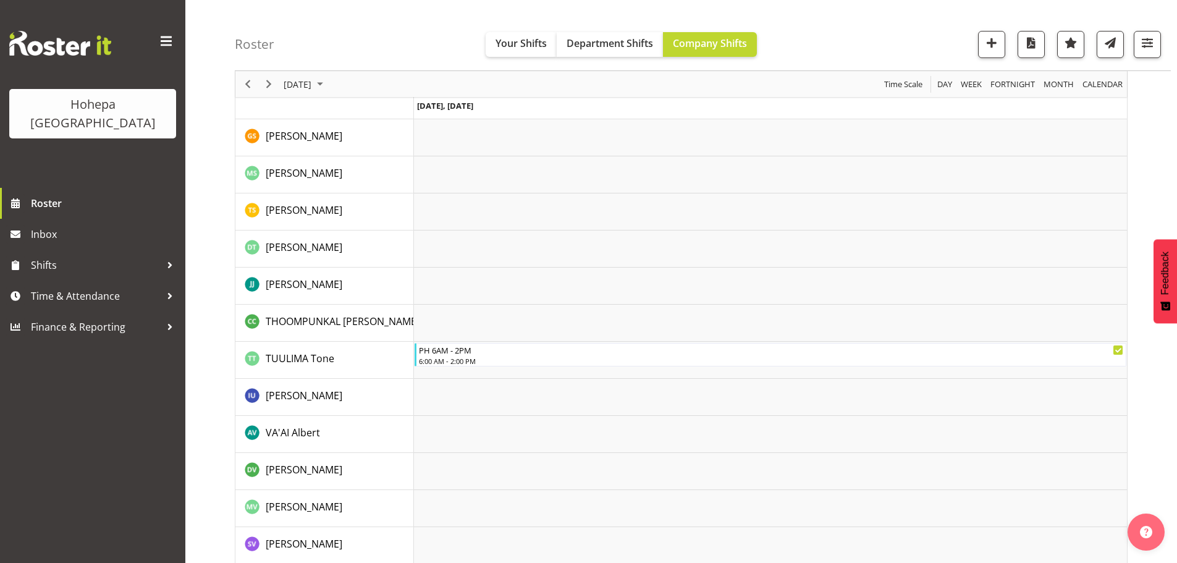
scroll to position [2595, 0]
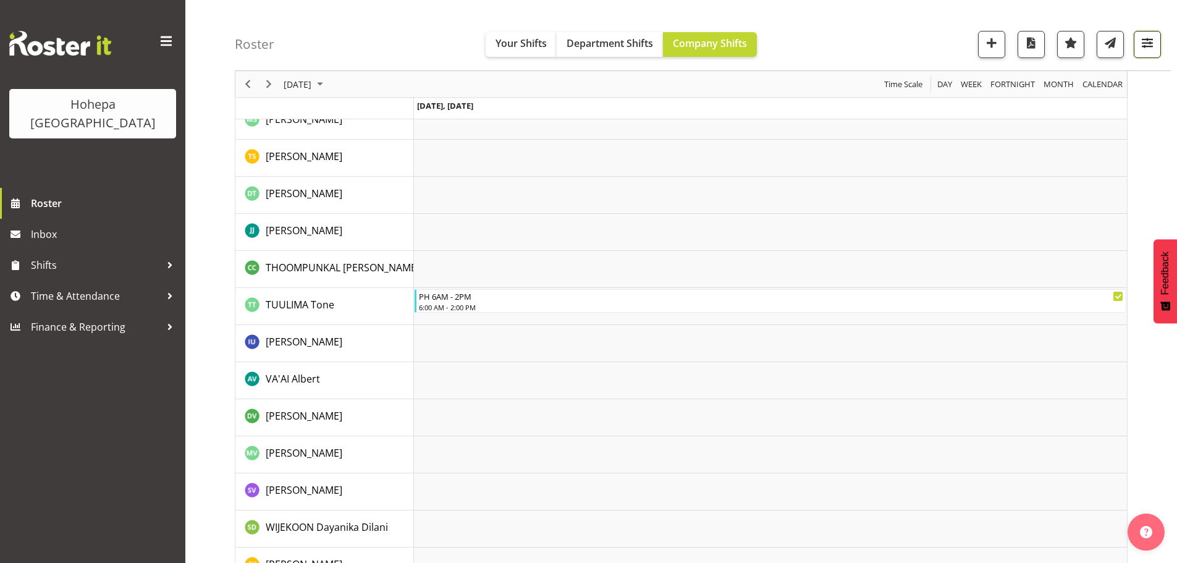
click at [1147, 45] on span "button" at bounding box center [1147, 43] width 16 height 16
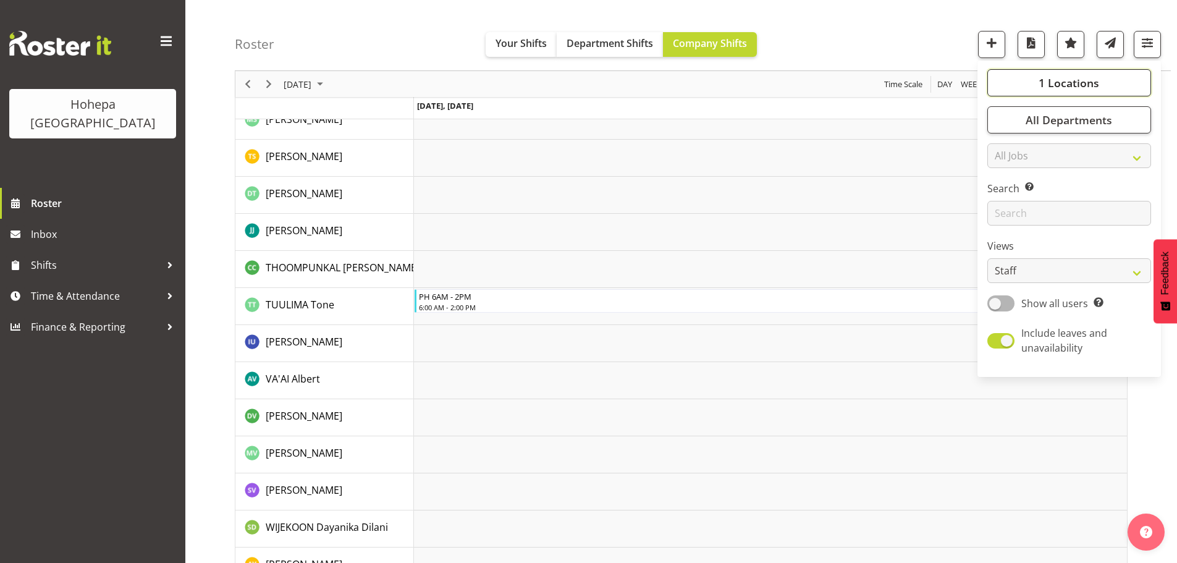
click at [1060, 83] on span "1 Locations" at bounding box center [1069, 82] width 61 height 15
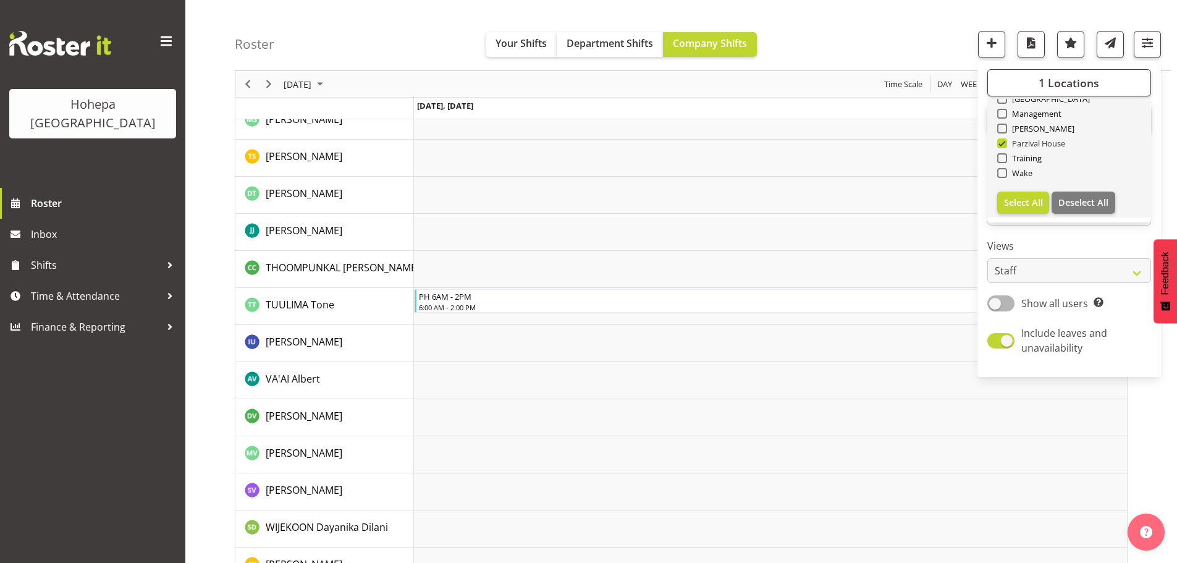
drag, startPoint x: 1004, startPoint y: 146, endPoint x: 1008, endPoint y: 138, distance: 8.8
click at [1004, 145] on span at bounding box center [1002, 143] width 10 height 10
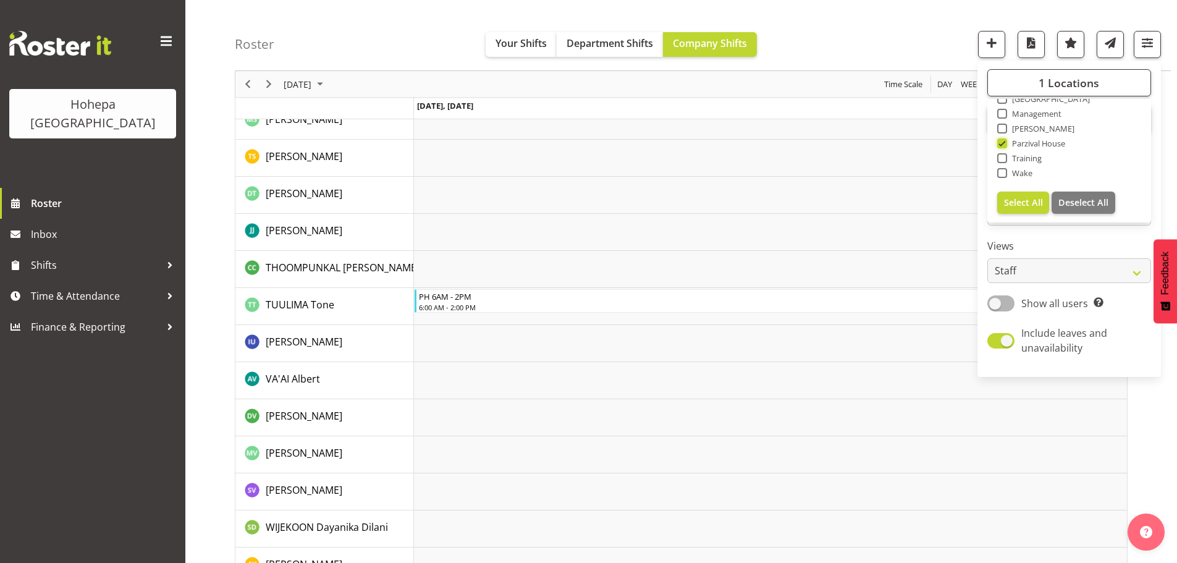
click at [1004, 145] on input "Parzival House" at bounding box center [1001, 144] width 8 height 8
checkbox input "false"
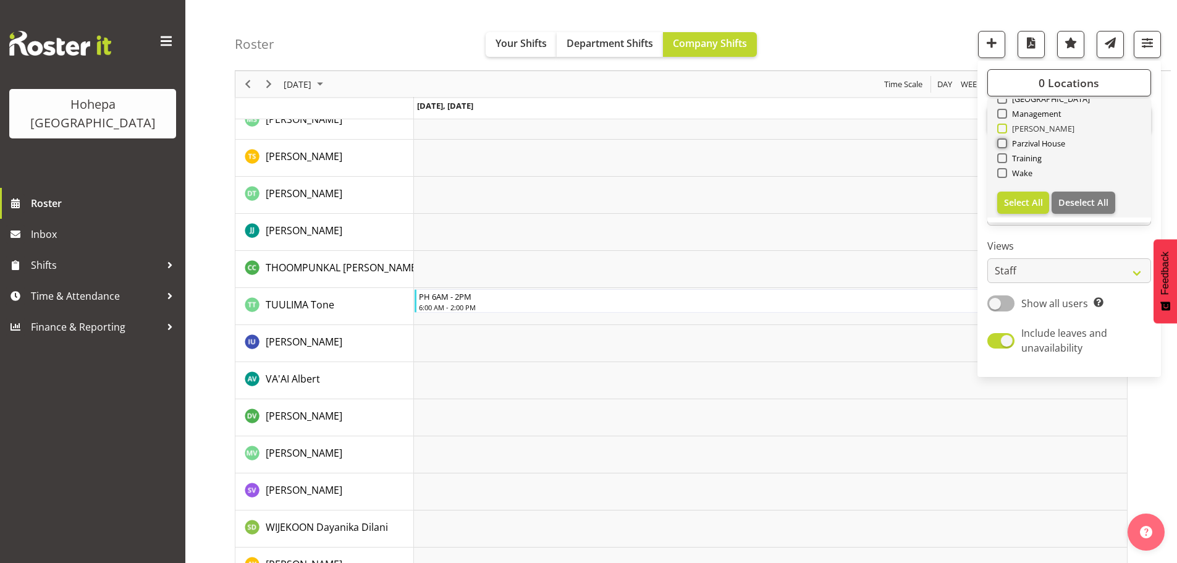
scroll to position [0, 0]
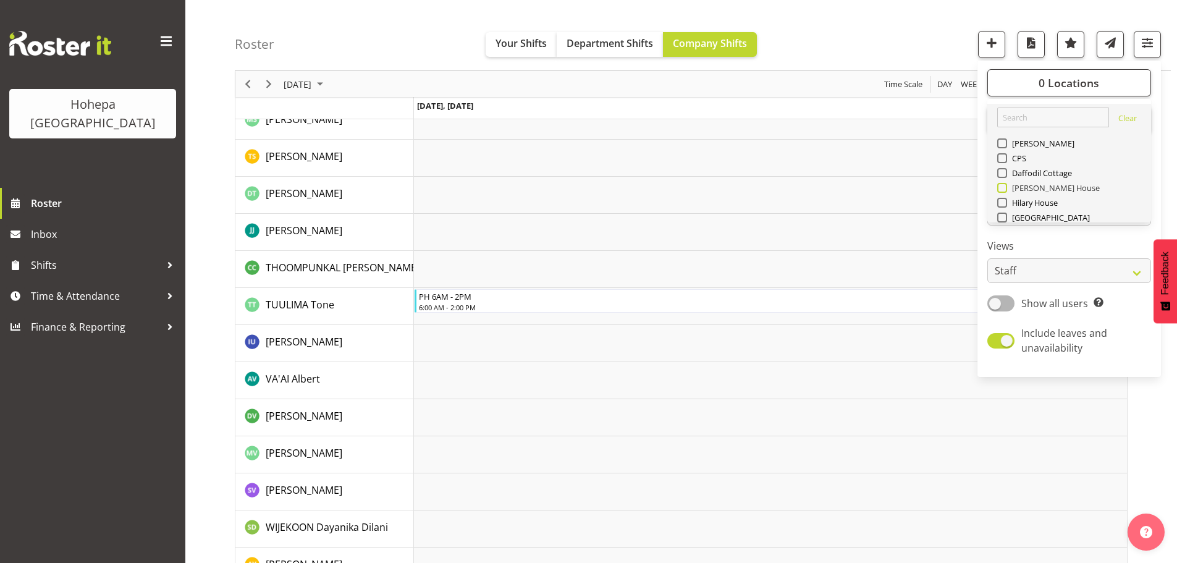
click at [1005, 188] on span at bounding box center [1002, 188] width 10 height 10
click at [1005, 188] on input "[PERSON_NAME] House" at bounding box center [1001, 188] width 8 height 8
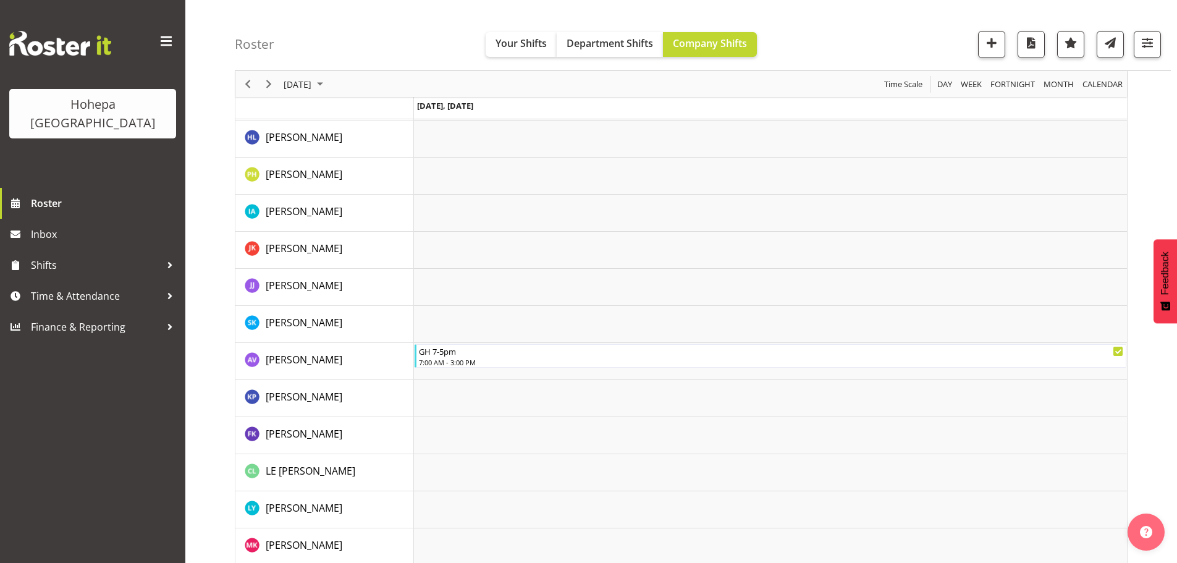
scroll to position [1112, 0]
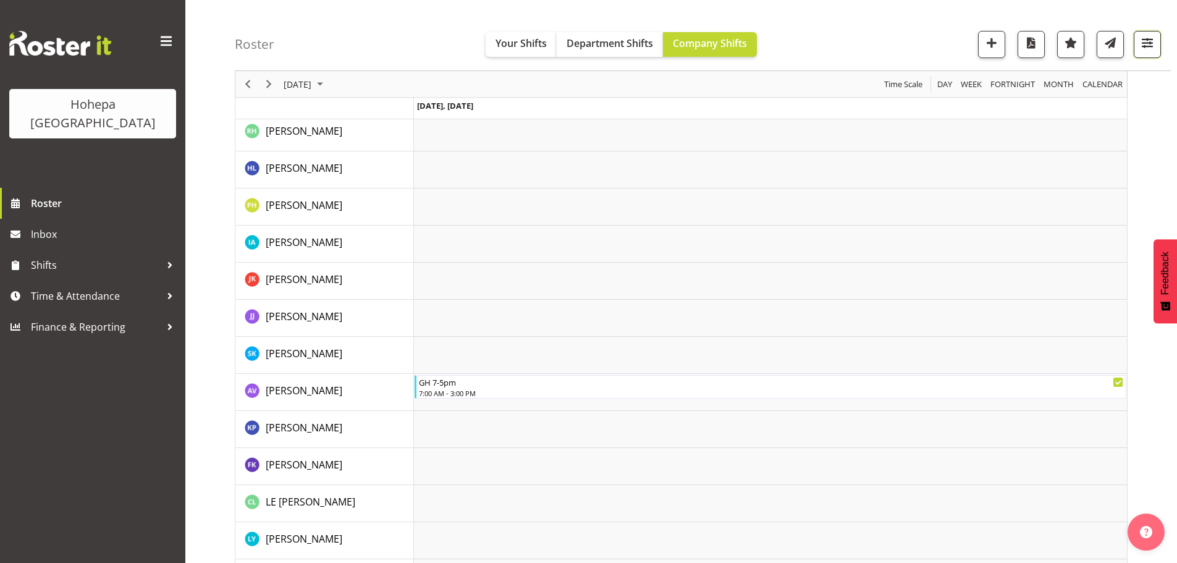
click at [1147, 41] on span "button" at bounding box center [1147, 43] width 16 height 16
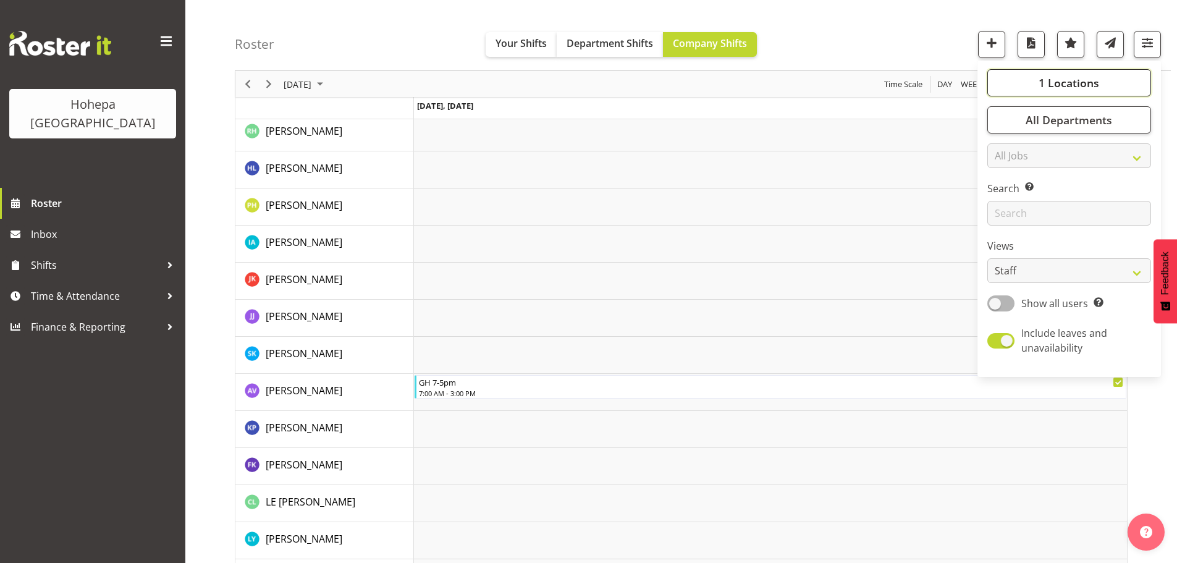
click at [1058, 85] on span "1 Locations" at bounding box center [1069, 82] width 61 height 15
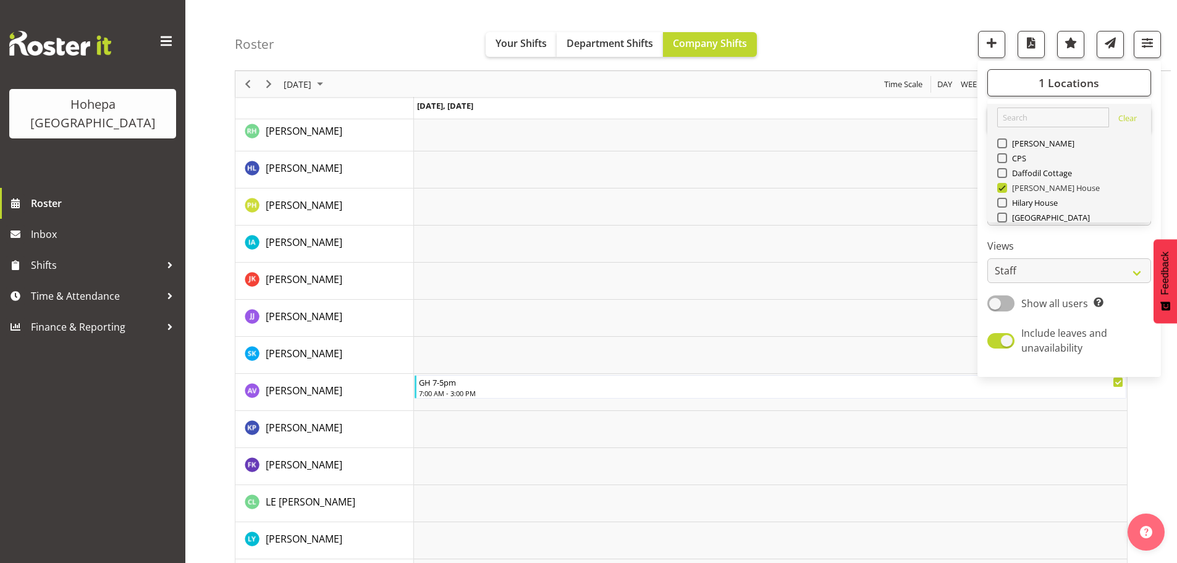
click at [1006, 189] on span at bounding box center [1002, 188] width 10 height 10
click at [1005, 189] on input "[PERSON_NAME] House" at bounding box center [1001, 188] width 8 height 8
checkbox input "false"
click at [1003, 206] on span at bounding box center [1002, 203] width 10 height 10
click at [1003, 206] on input "Hilary House" at bounding box center [1001, 203] width 8 height 8
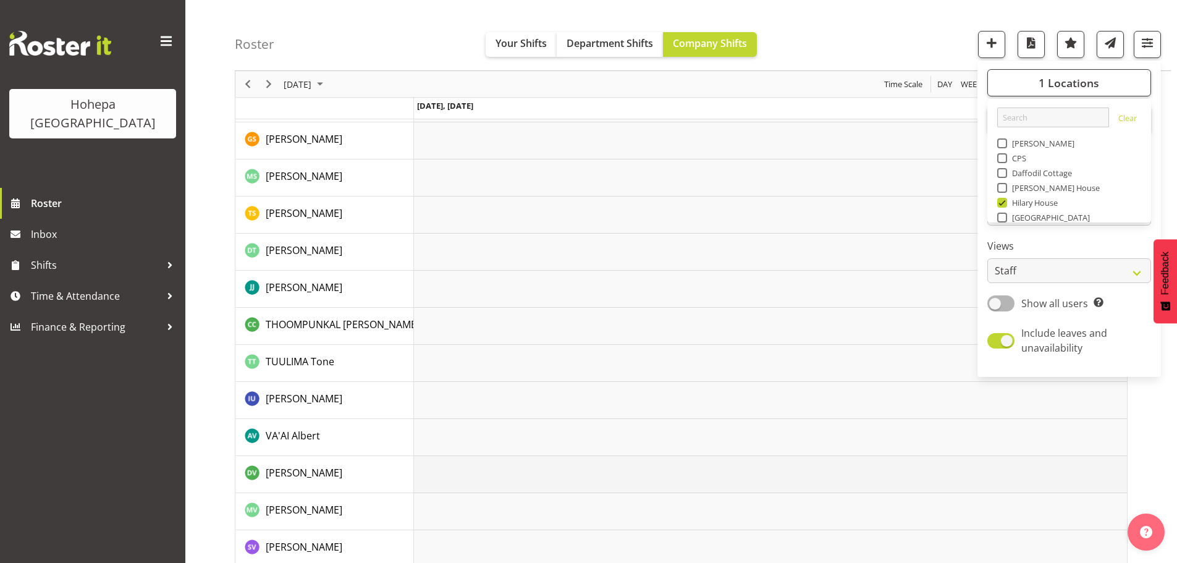
scroll to position [2762, 0]
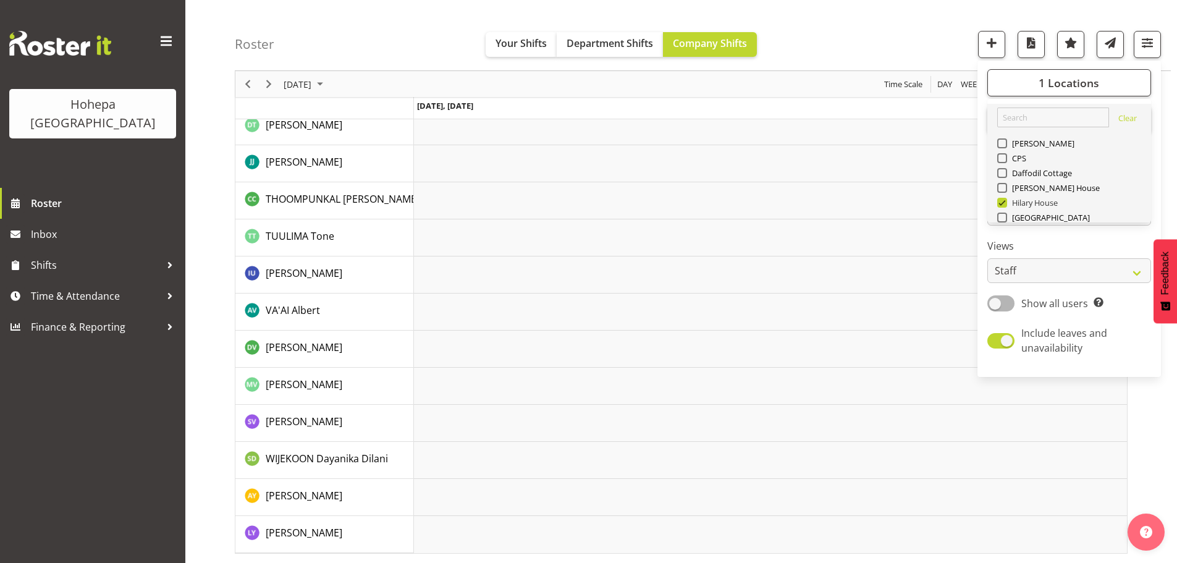
click at [1000, 206] on span at bounding box center [1002, 203] width 10 height 10
click at [1000, 206] on input "Hilary House" at bounding box center [1001, 203] width 8 height 8
checkbox input "false"
click at [1005, 174] on span at bounding box center [1002, 173] width 10 height 10
click at [1005, 174] on input "Daffodil Cottage" at bounding box center [1001, 173] width 8 height 8
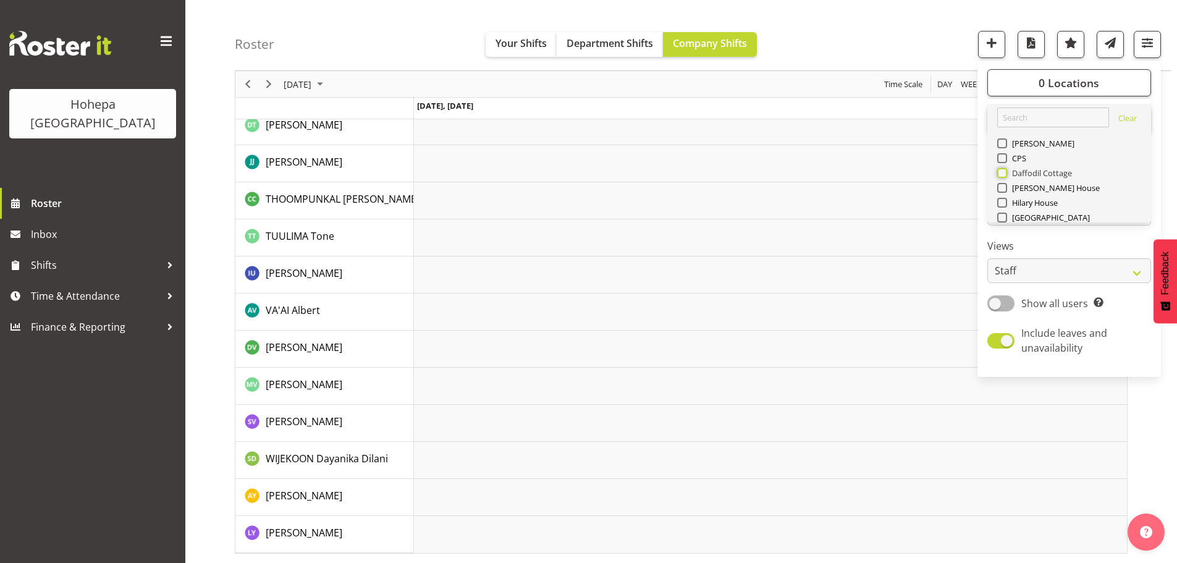
checkbox input "true"
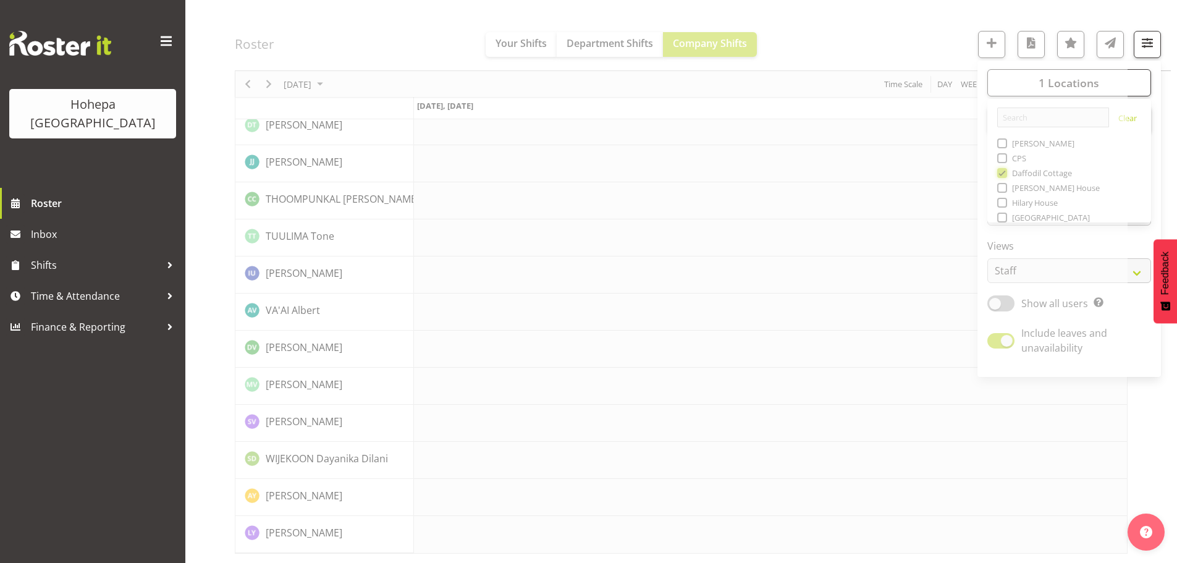
scroll to position [2664, 0]
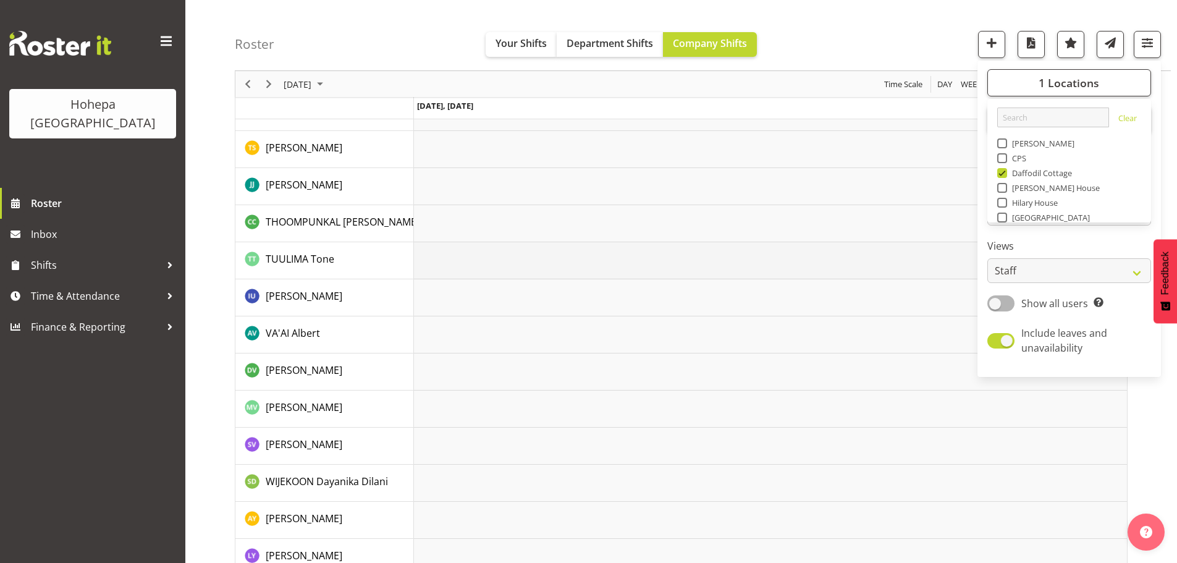
scroll to position [2108, 0]
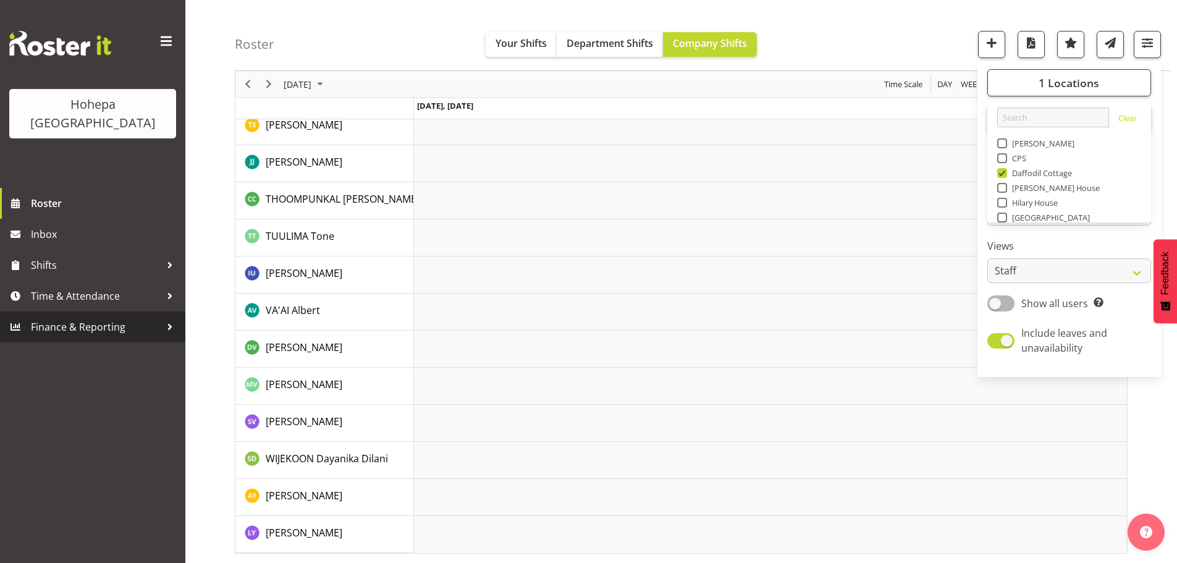
click at [40, 318] on span "Finance & Reporting" at bounding box center [96, 327] width 130 height 19
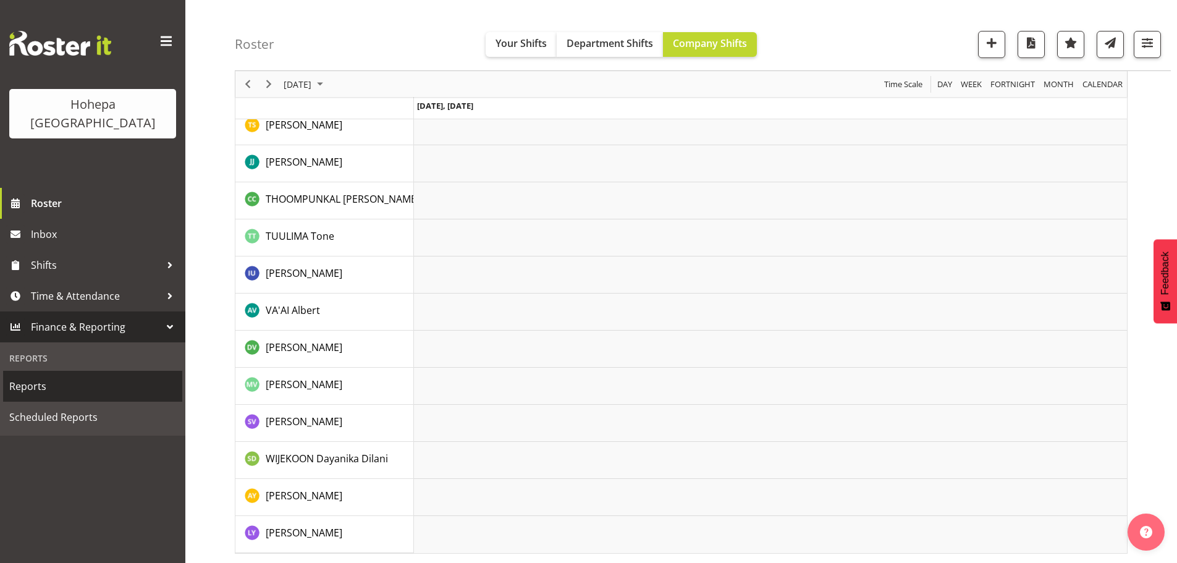
click at [33, 377] on span "Reports" at bounding box center [92, 386] width 167 height 19
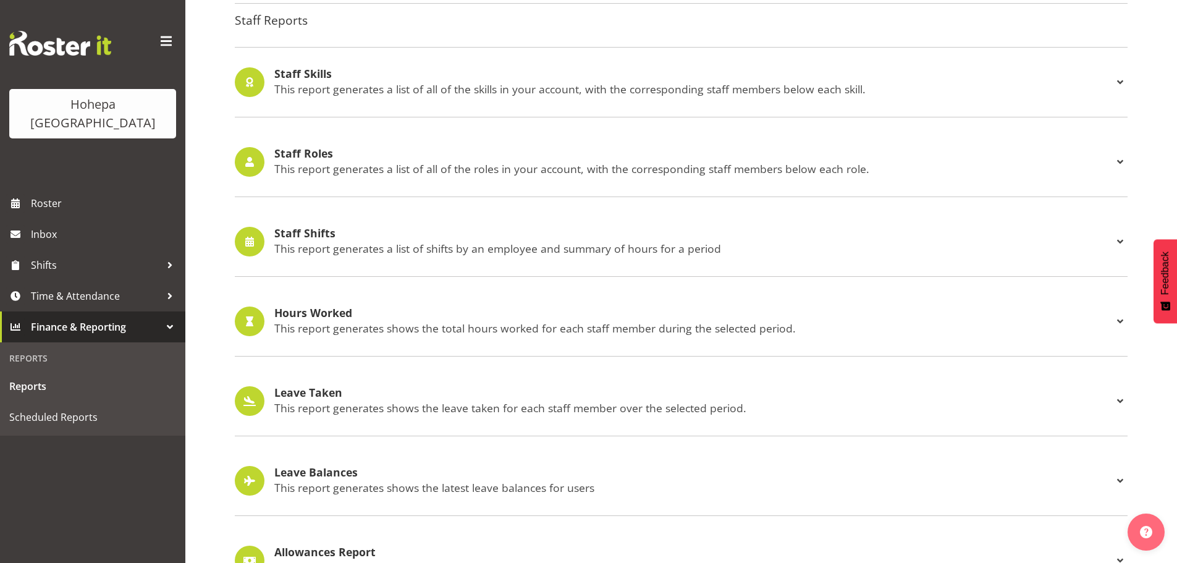
scroll to position [1154, 0]
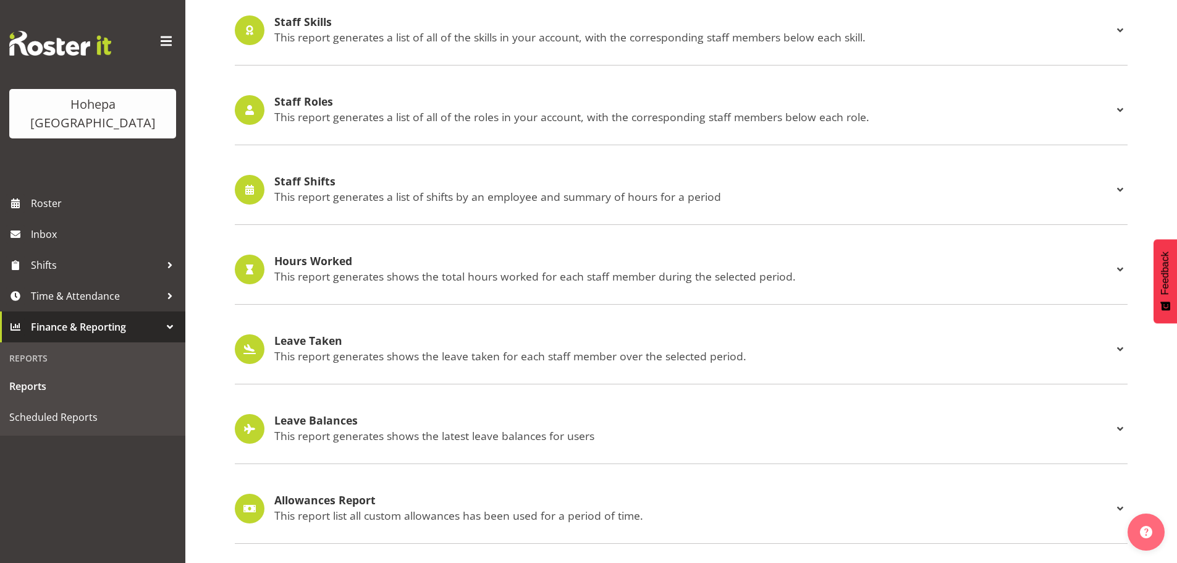
click at [333, 179] on h4 "Staff Shifts" at bounding box center [693, 181] width 839 height 12
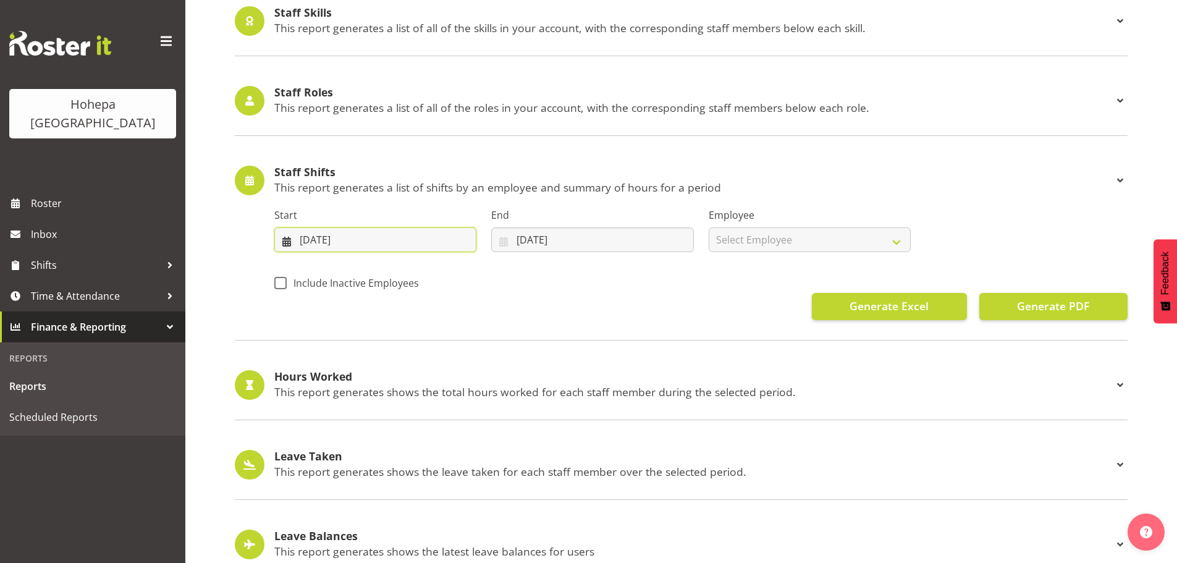
click at [308, 238] on input "[DATE]" at bounding box center [375, 239] width 202 height 25
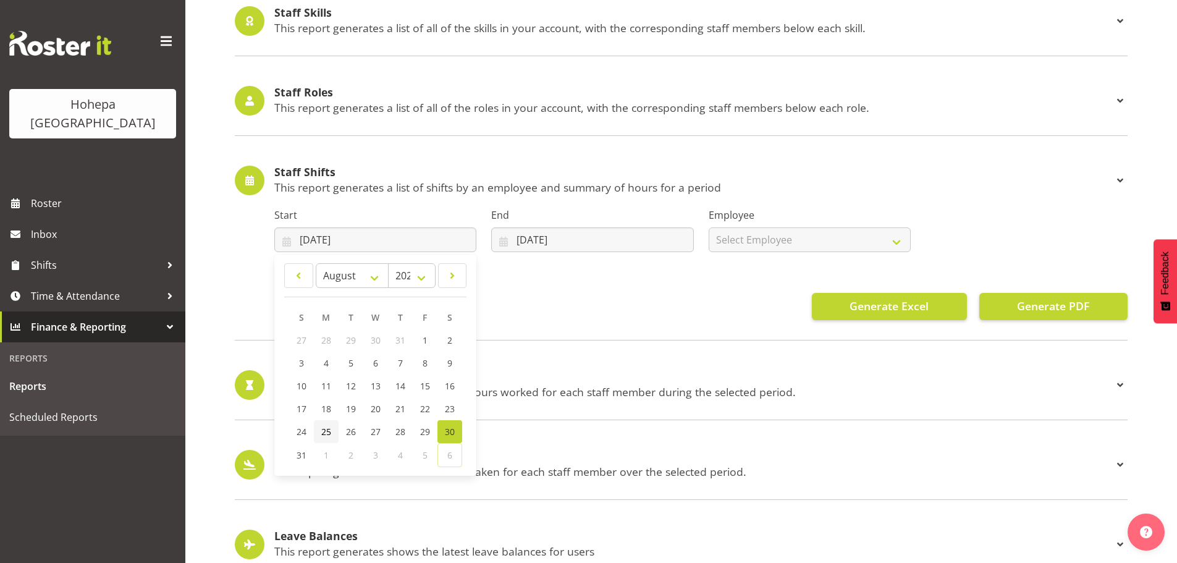
click at [326, 429] on span "25" at bounding box center [326, 432] width 10 height 12
type input "[DATE]"
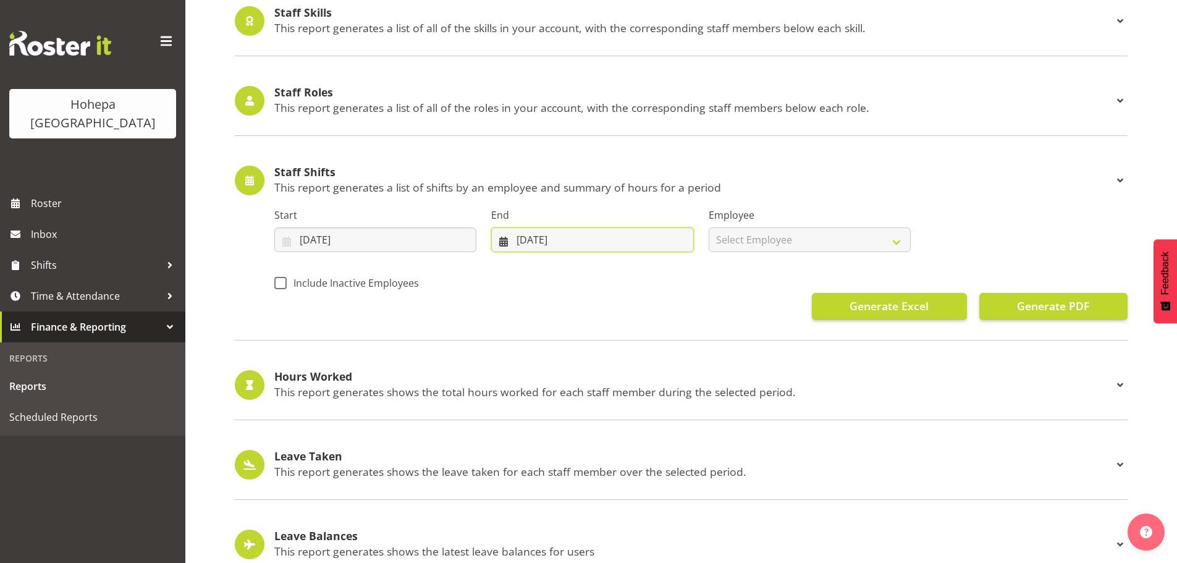
click at [522, 239] on input "[DATE]" at bounding box center [592, 239] width 202 height 25
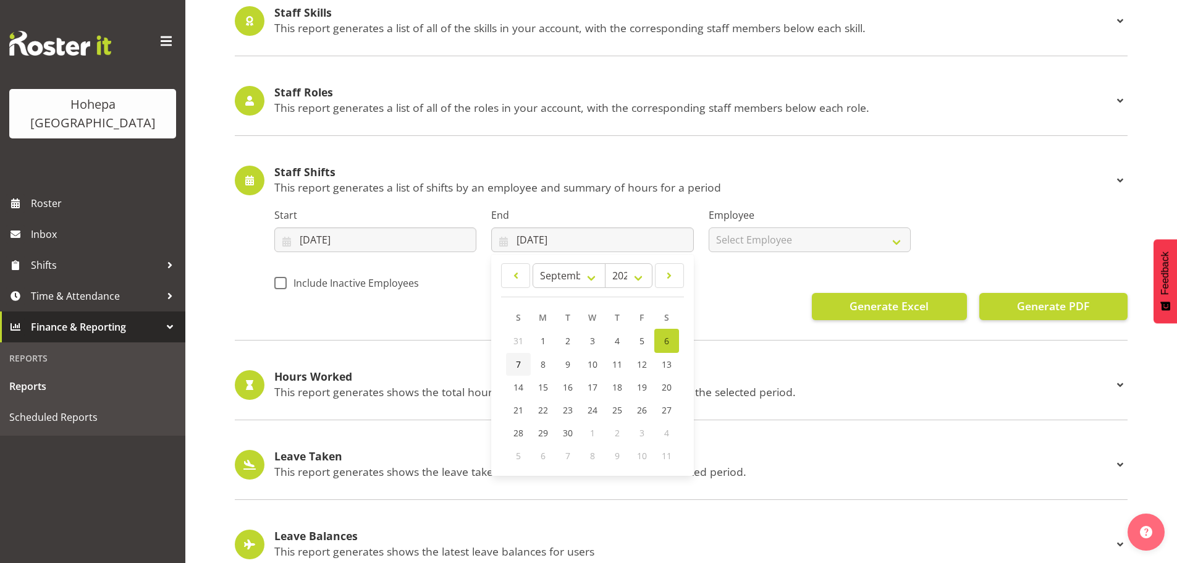
click at [516, 364] on span "7" at bounding box center [518, 364] width 5 height 12
type input "[DATE]"
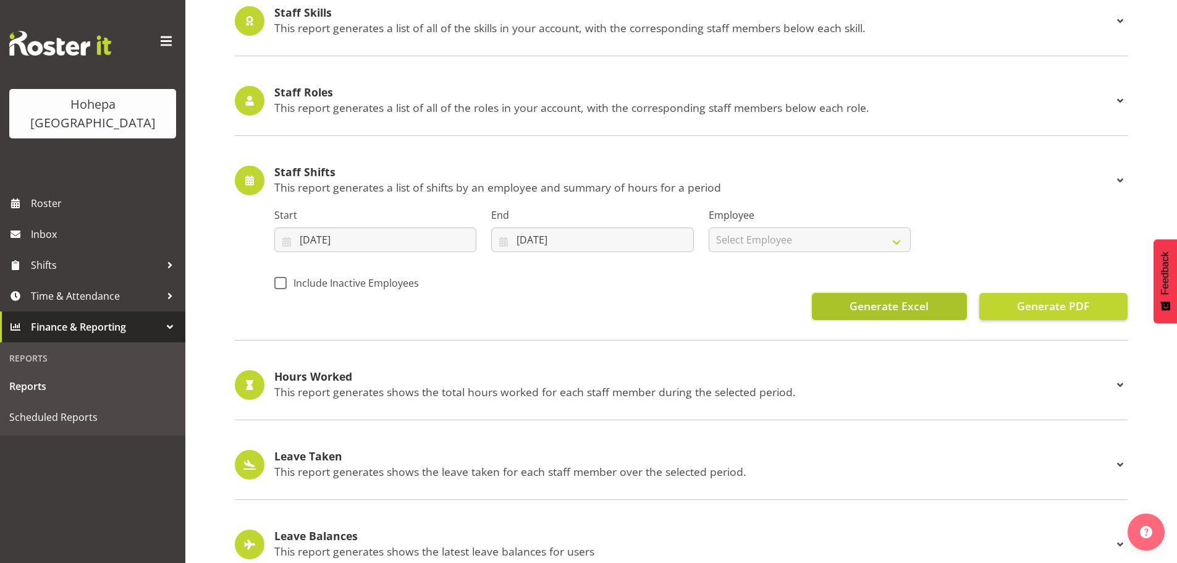
click at [889, 310] on span "Generate Excel" at bounding box center [889, 306] width 79 height 16
